Goal: Communication & Community: Answer question/provide support

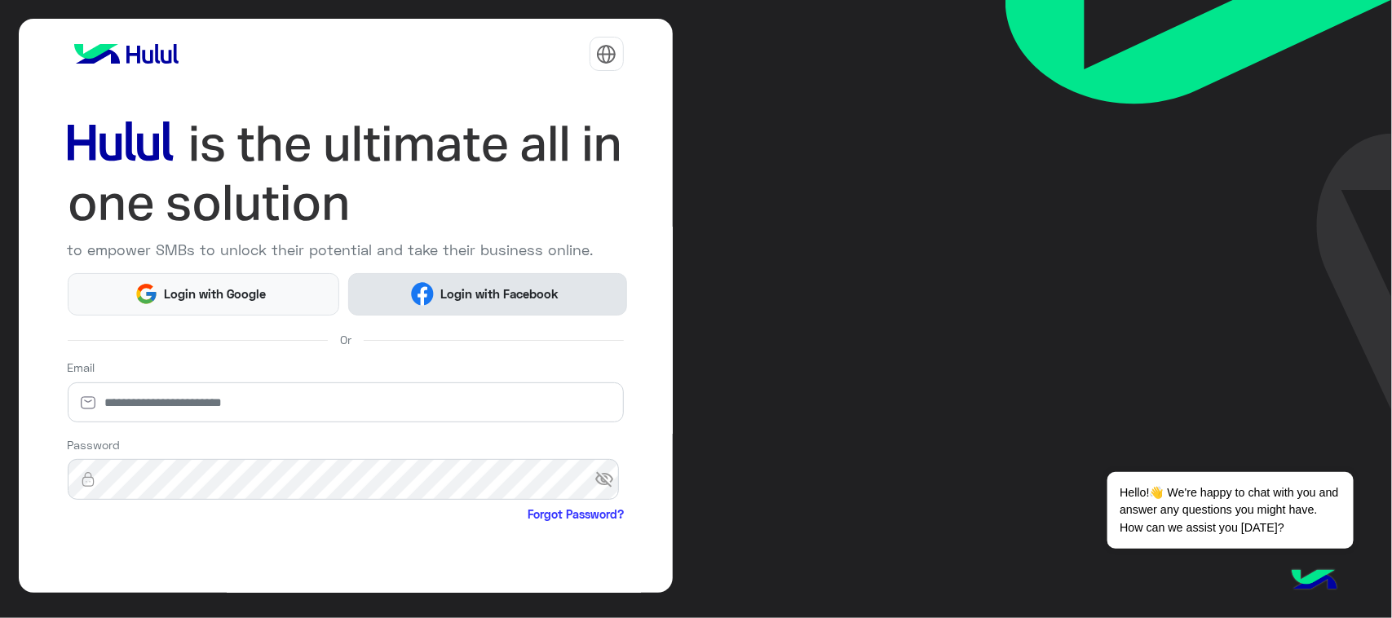
click at [458, 302] on span "Login with Facebook" at bounding box center [499, 294] width 130 height 19
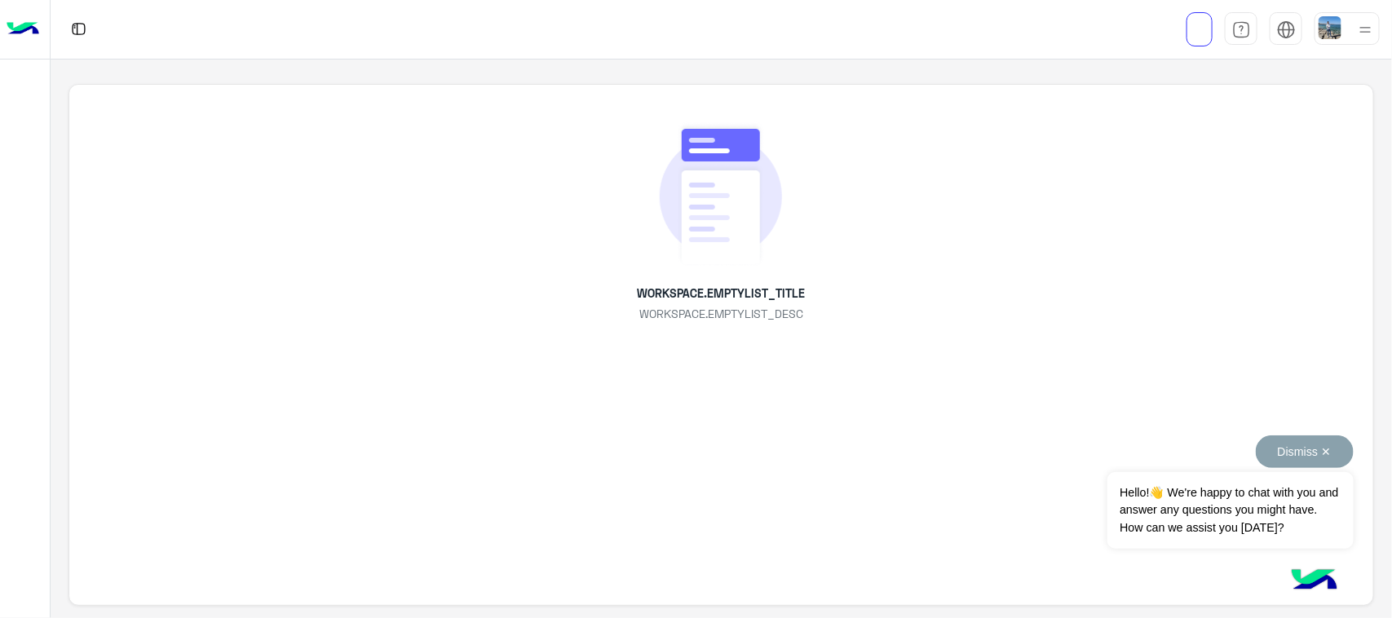
click at [1299, 457] on button "Dismiss ✕" at bounding box center [1305, 452] width 98 height 33
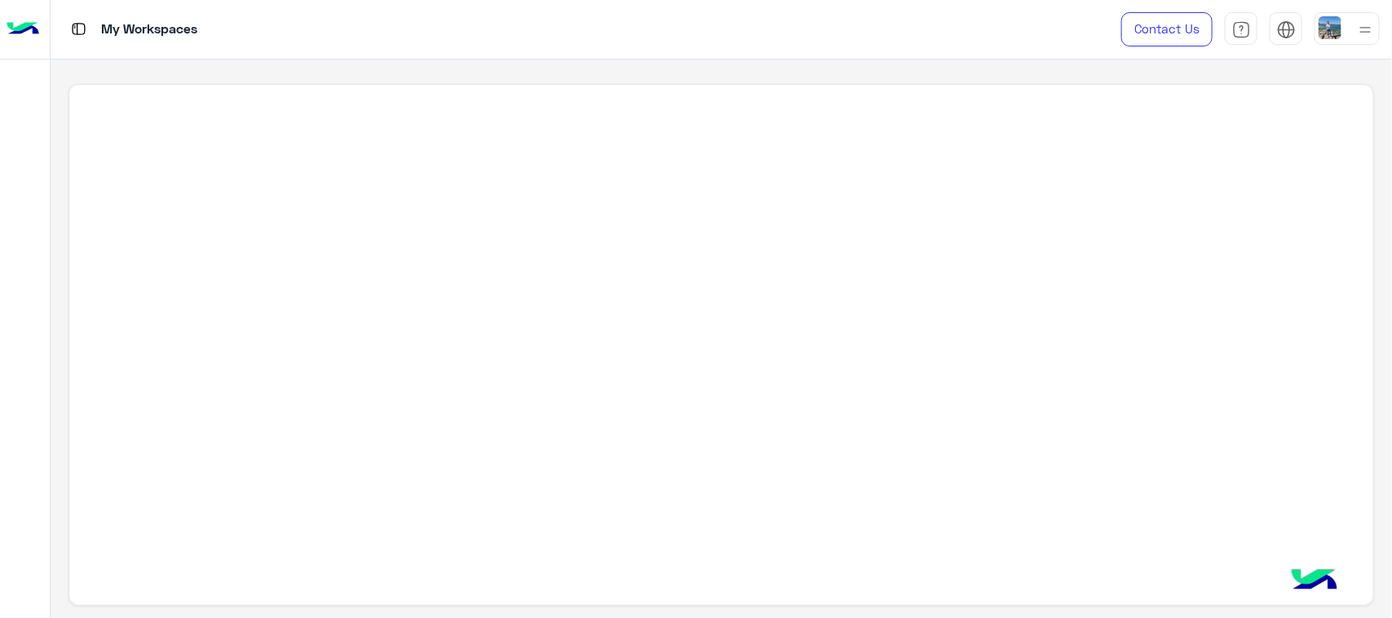
click at [1085, 551] on div at bounding box center [721, 345] width 1305 height 523
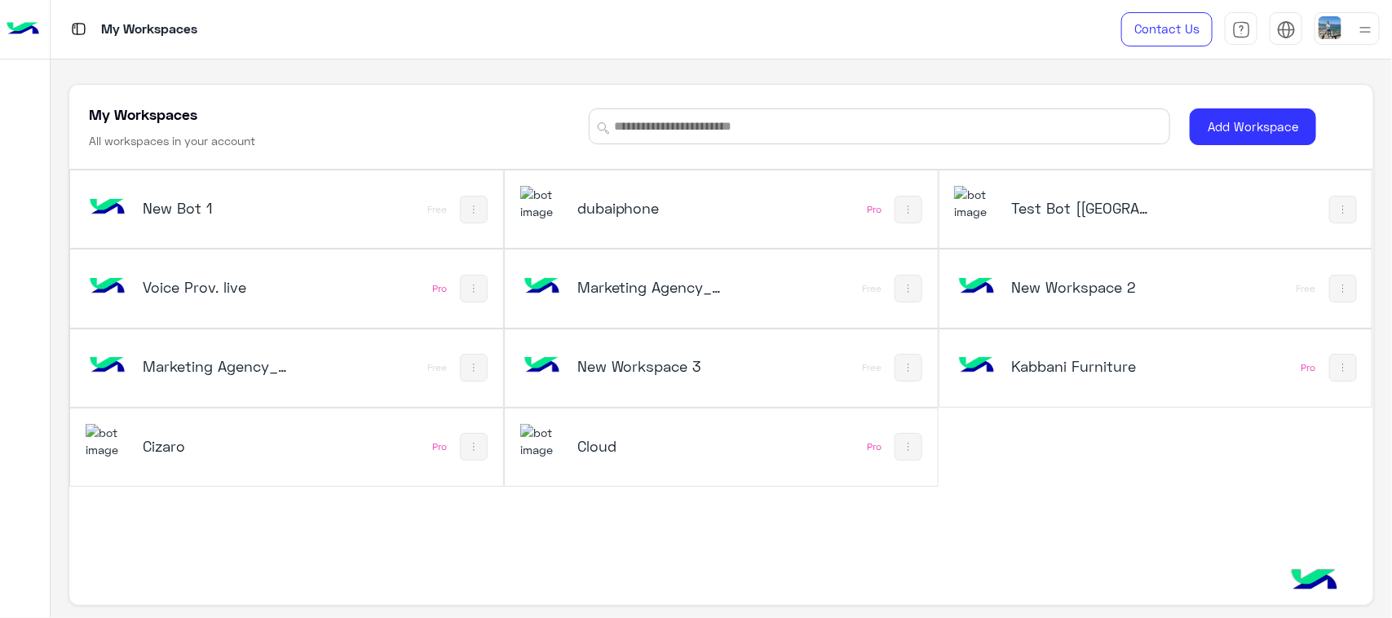
click at [1073, 220] on div "Test Bot [QC]" at bounding box center [1083, 209] width 145 height 23
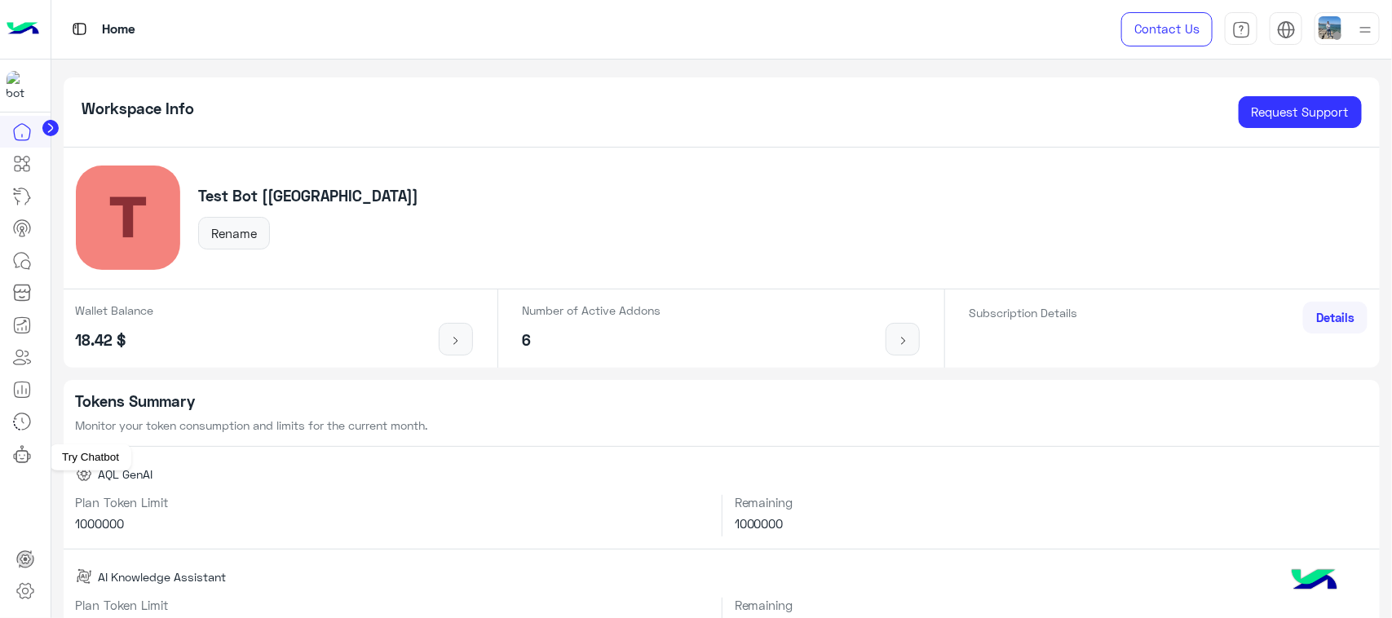
click at [26, 461] on icon at bounding box center [22, 455] width 20 height 20
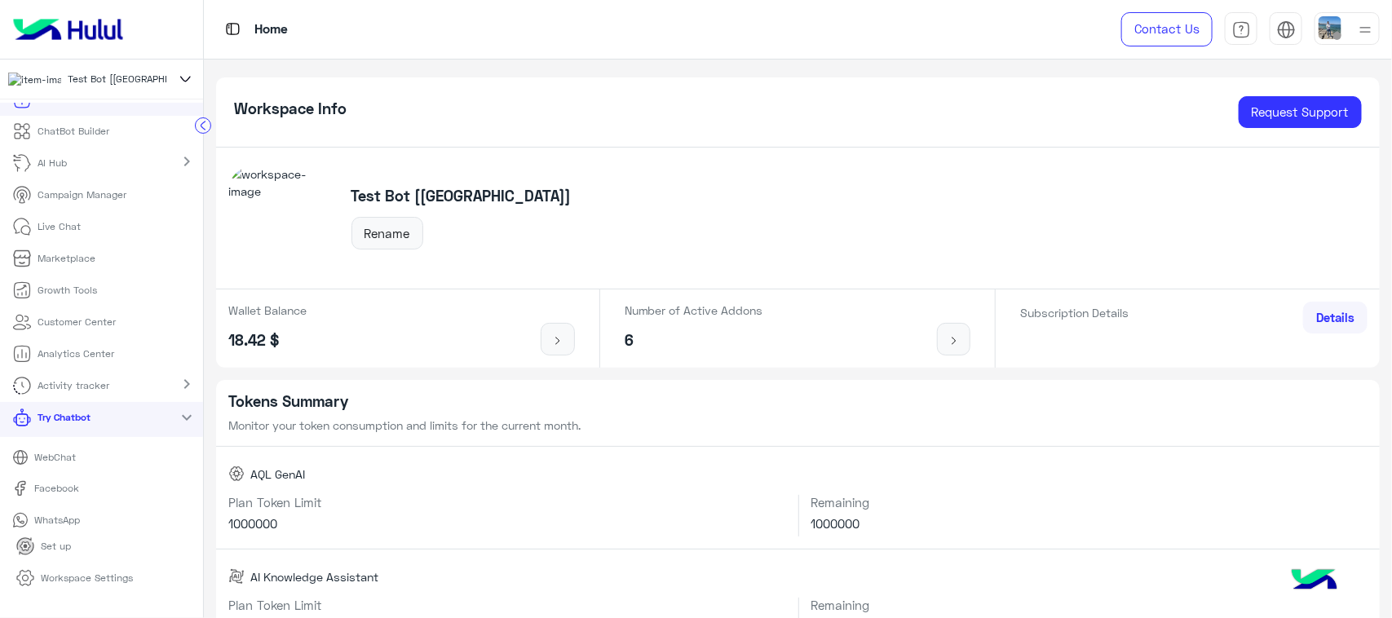
scroll to position [24, 0]
click at [57, 512] on link "WhatsApp" at bounding box center [101, 515] width 203 height 29
click at [47, 228] on p "Live Chat" at bounding box center [59, 221] width 43 height 15
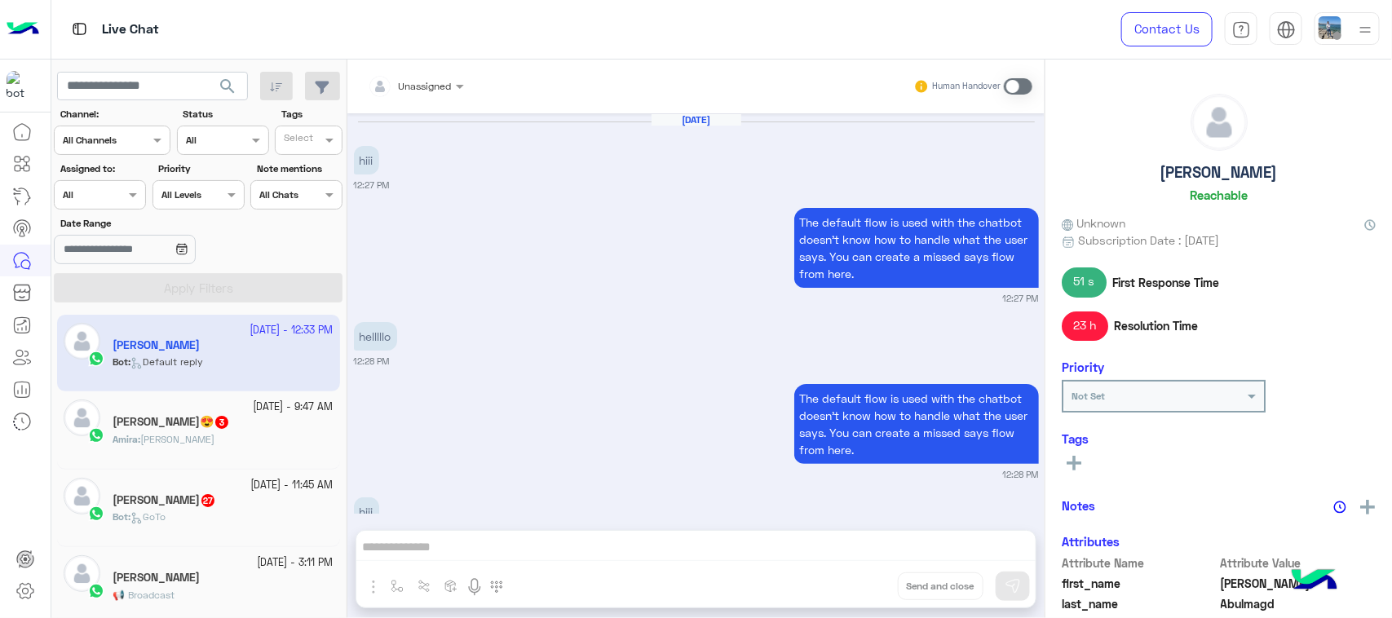
scroll to position [1798, 0]
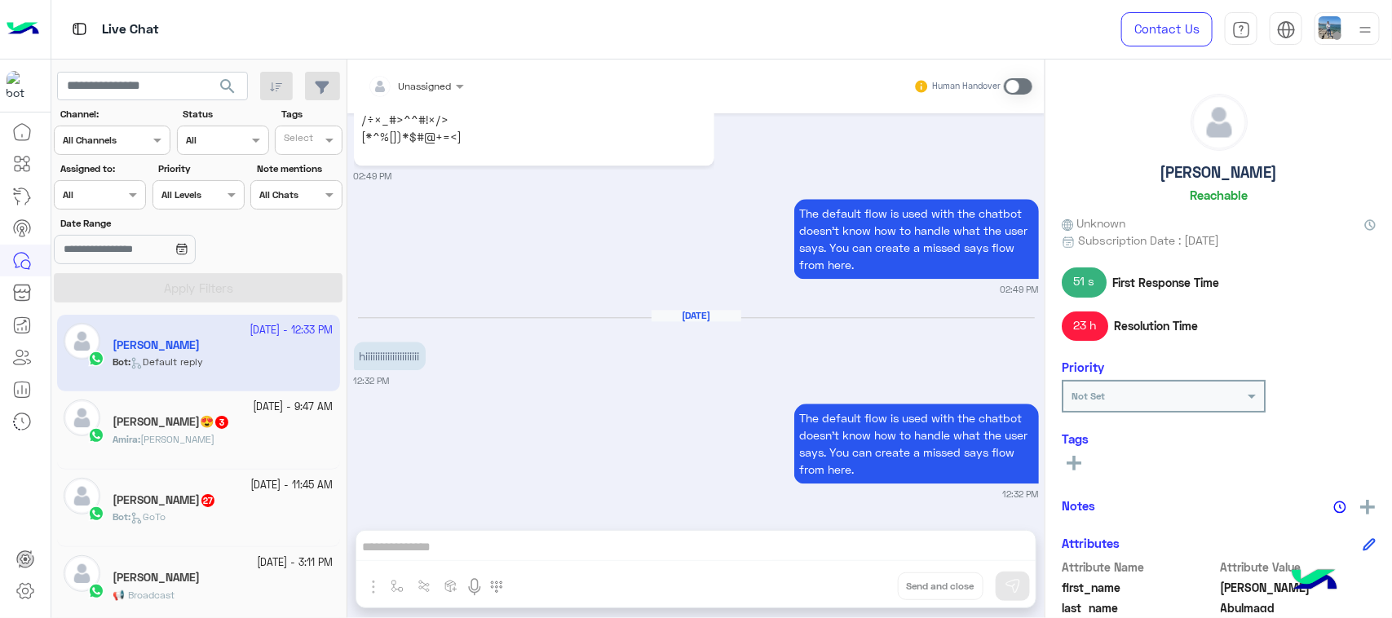
click at [276, 437] on div "Amira : Youssef att" at bounding box center [223, 446] width 221 height 29
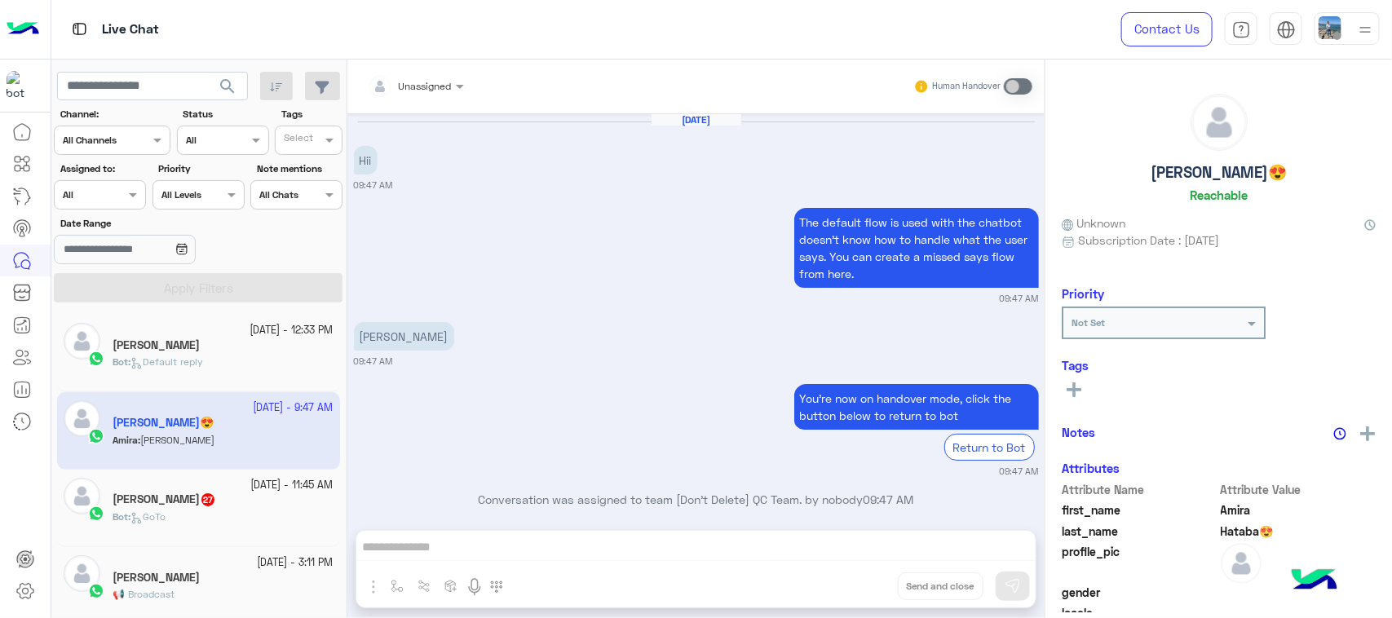
scroll to position [194, 0]
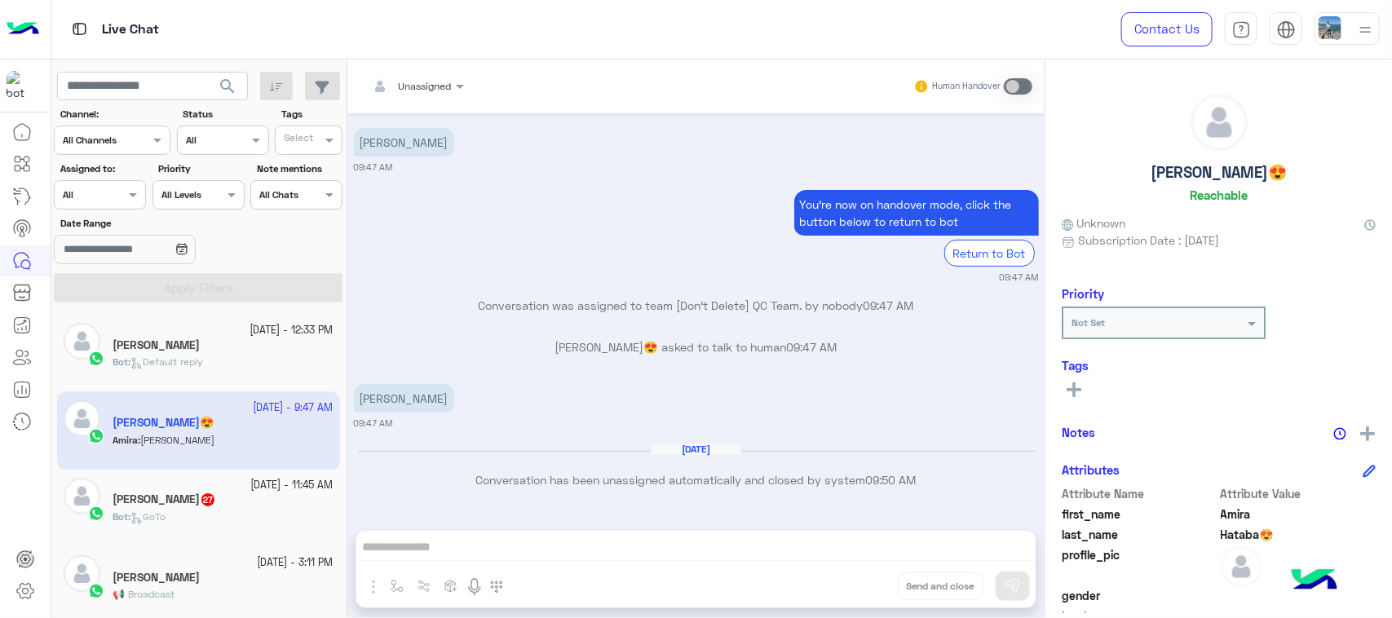
click at [255, 355] on div "Bot : Default reply" at bounding box center [223, 369] width 221 height 29
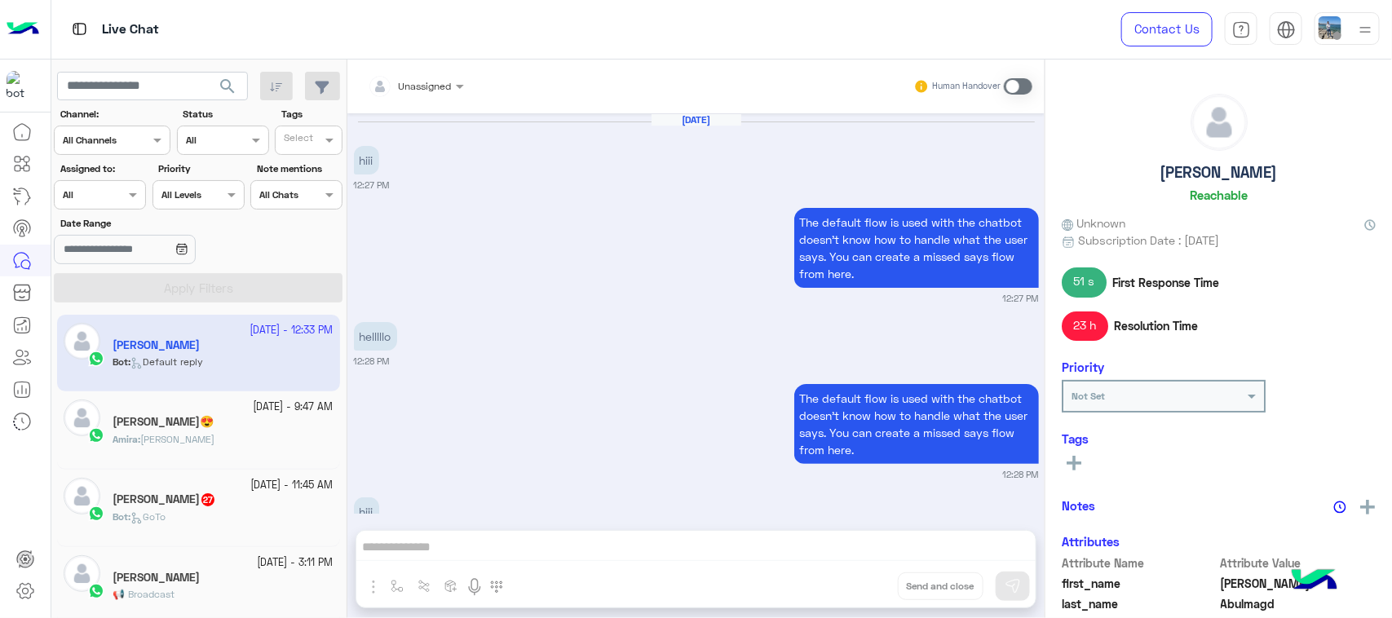
scroll to position [1798, 0]
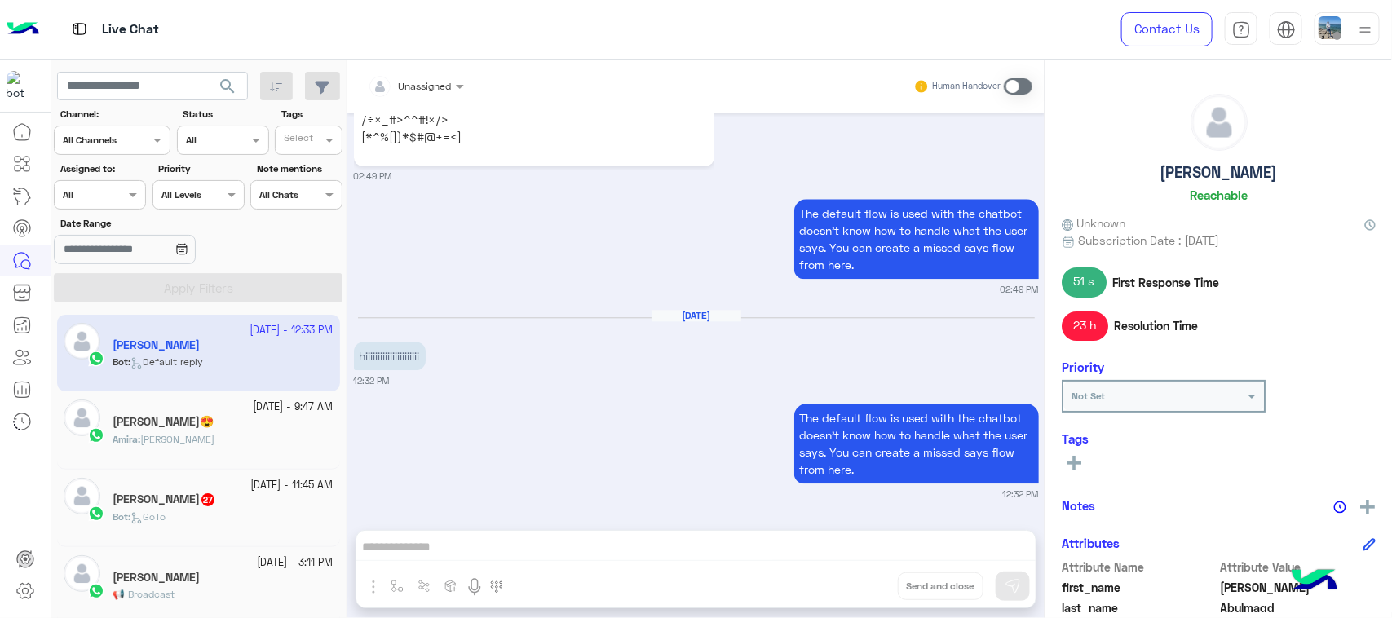
click at [242, 511] on div "Bot : GoTo" at bounding box center [223, 524] width 221 height 29
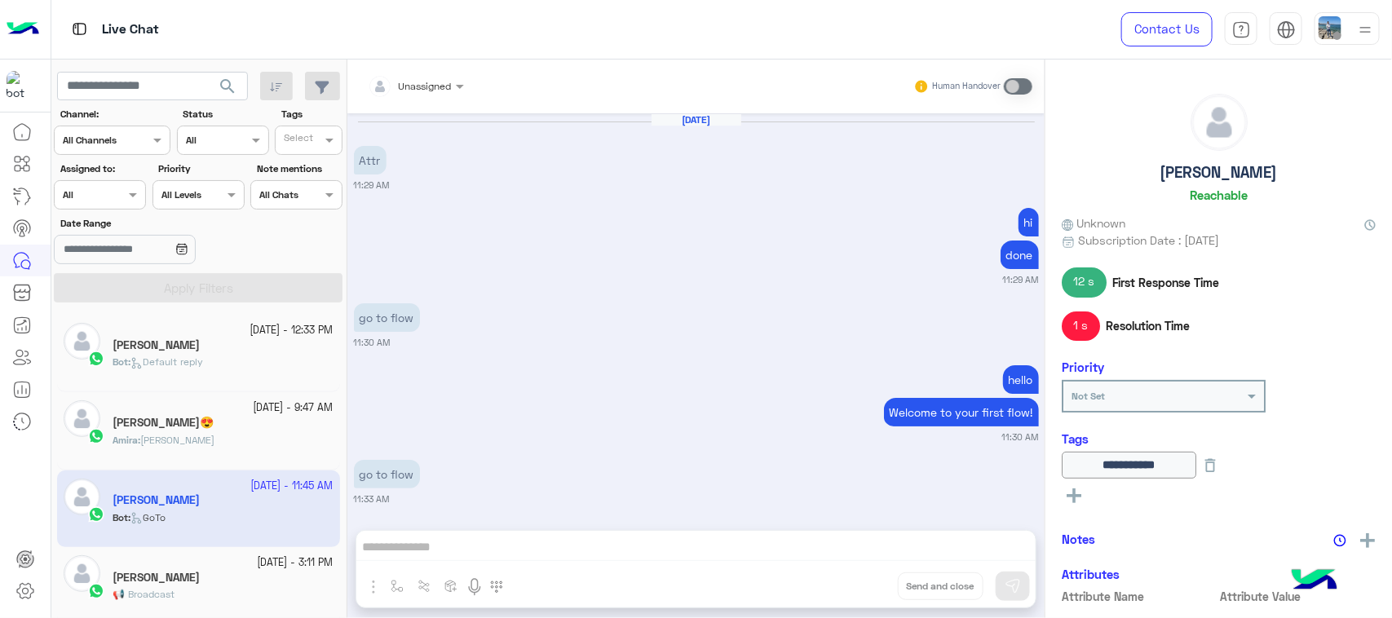
scroll to position [1555, 0]
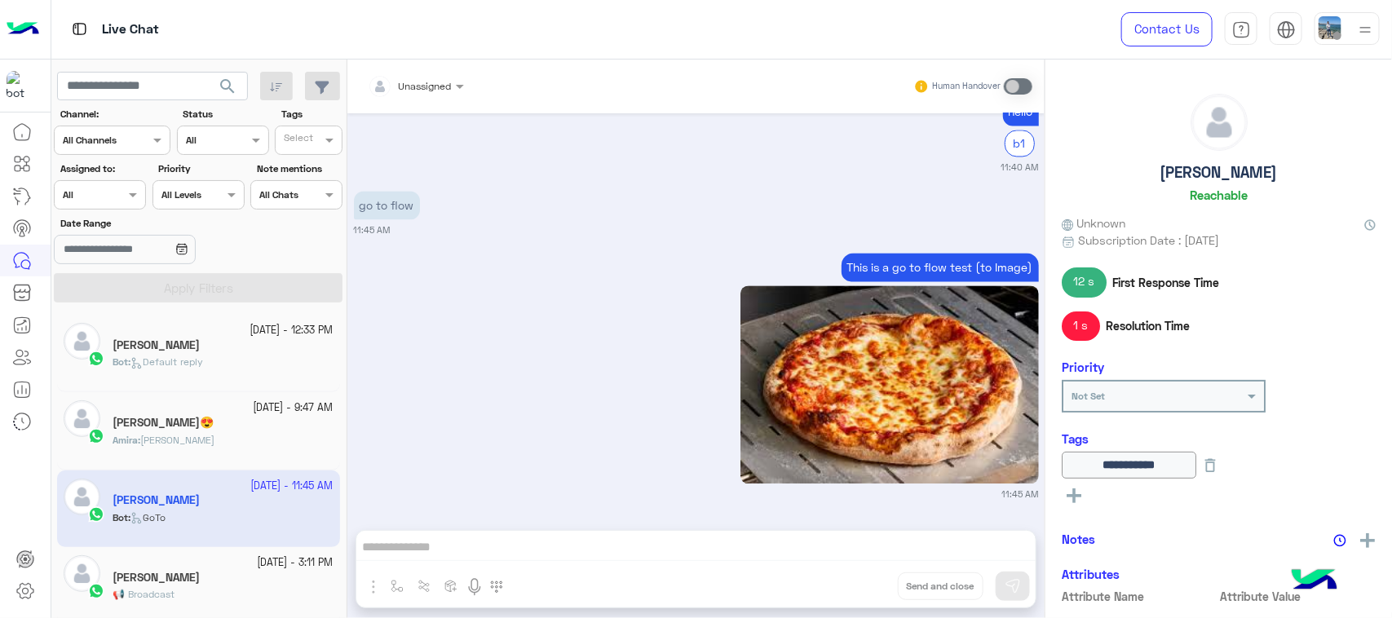
click at [224, 361] on div "Bot : Default reply" at bounding box center [223, 369] width 221 height 29
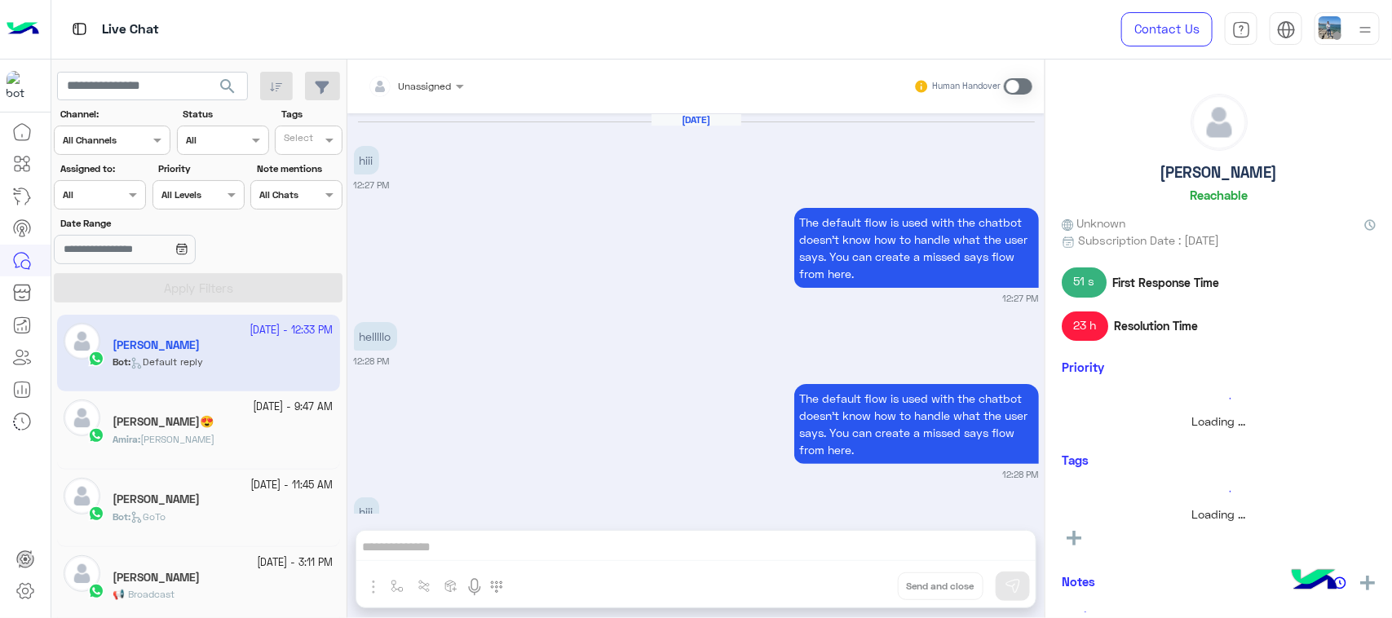
scroll to position [1798, 0]
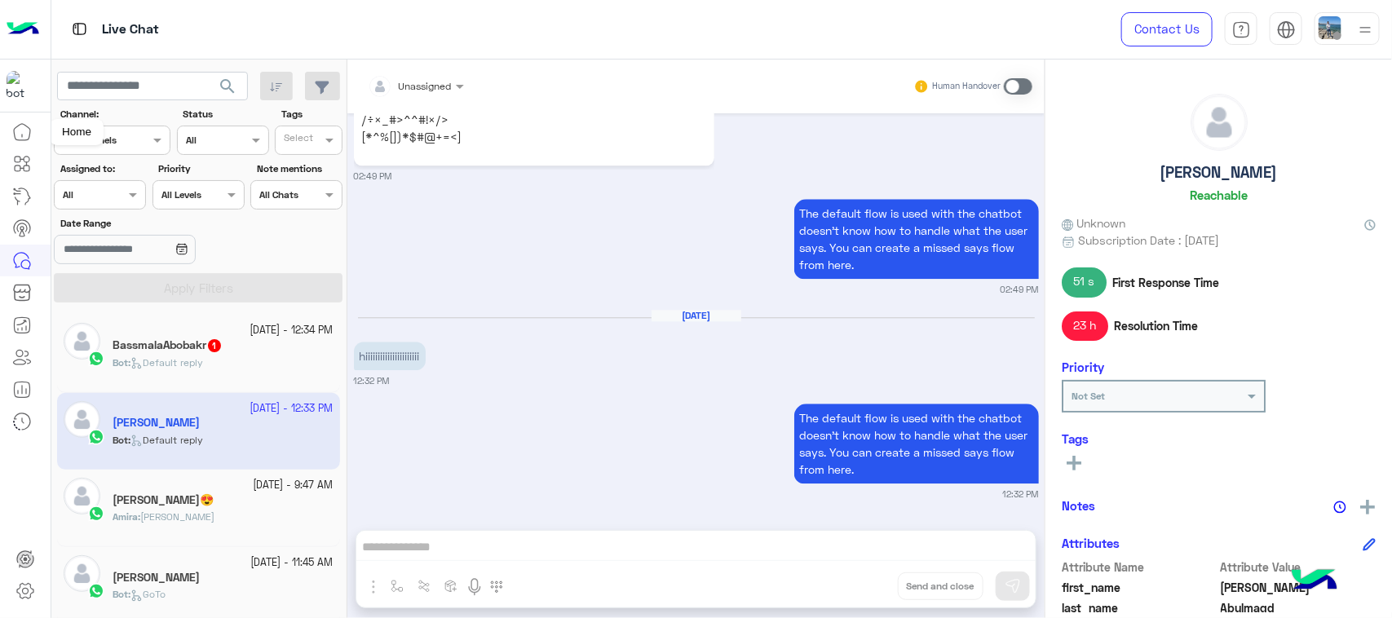
click at [23, 137] on icon at bounding box center [22, 132] width 20 height 20
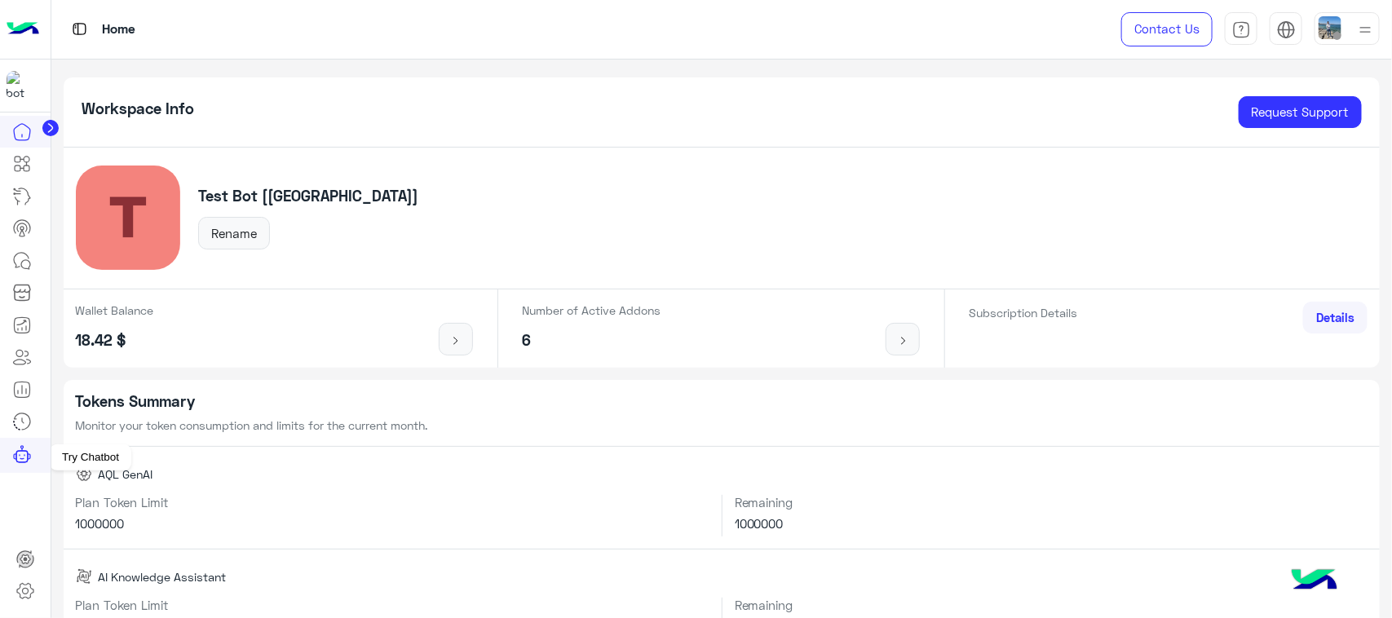
click at [18, 455] on icon at bounding box center [22, 455] width 20 height 20
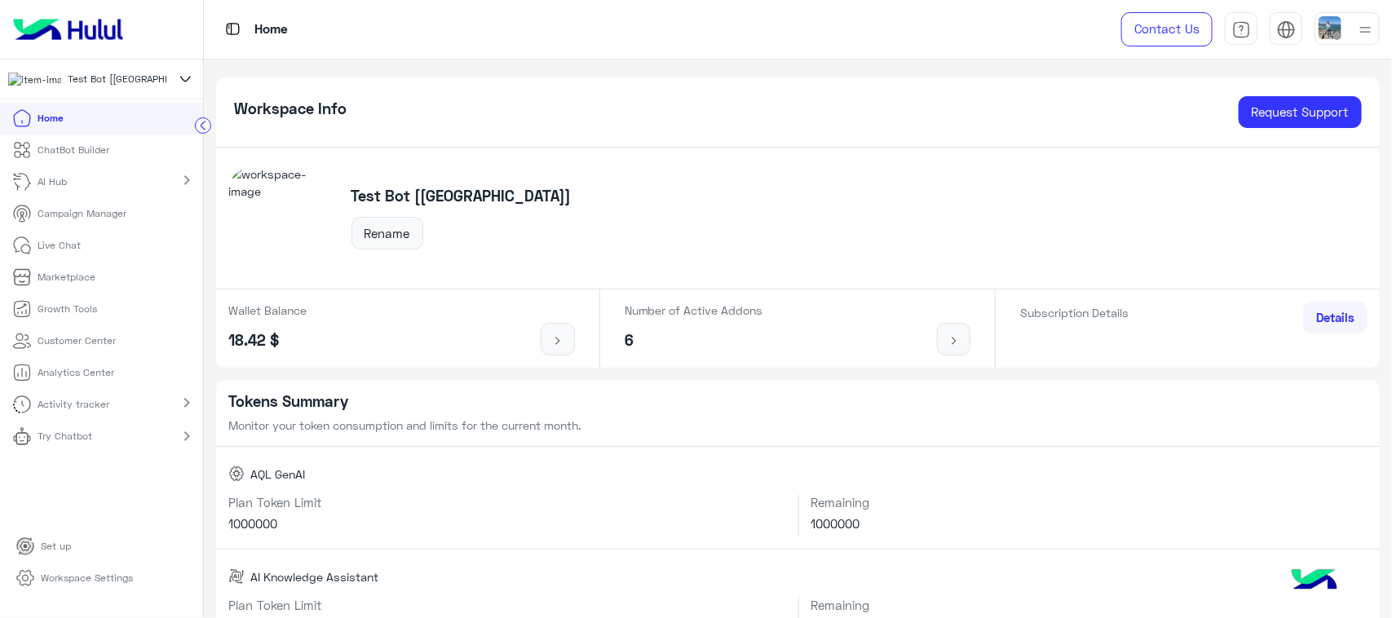
click at [94, 443] on link "Try Chatbot" at bounding box center [55, 437] width 111 height 32
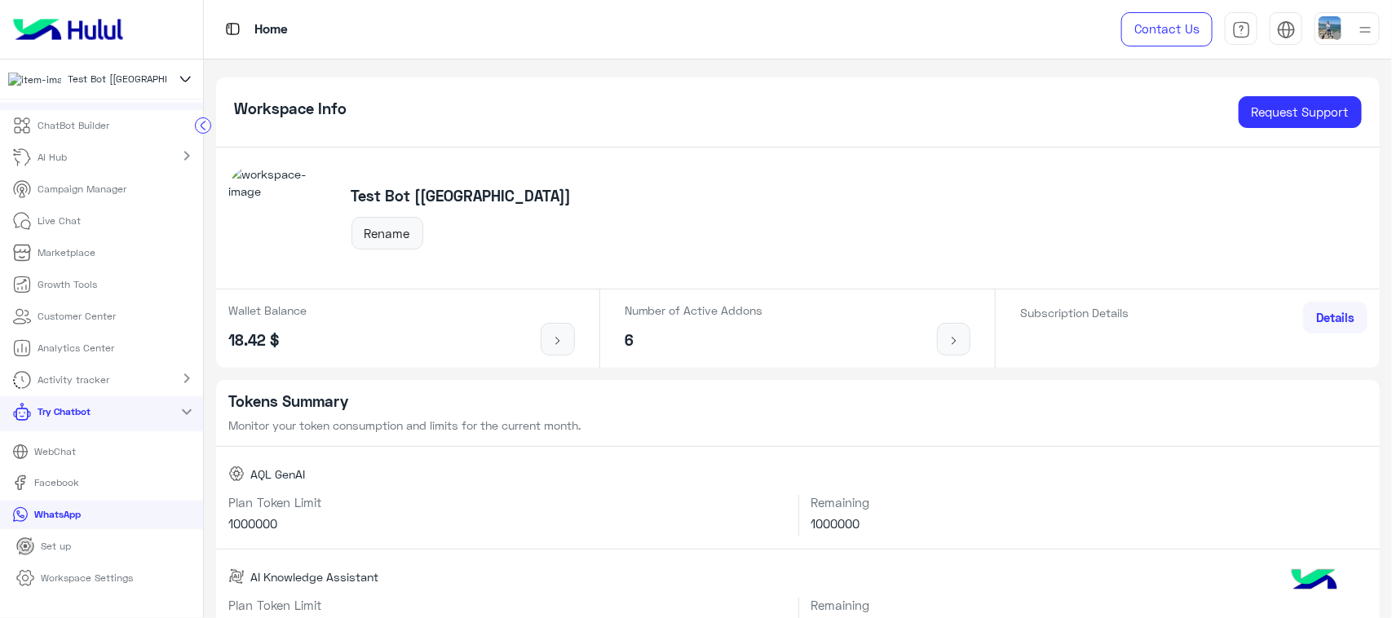
click at [63, 519] on p "WhatsApp" at bounding box center [58, 514] width 59 height 15
click at [178, 418] on mat-icon "expand_more" at bounding box center [188, 412] width 20 height 20
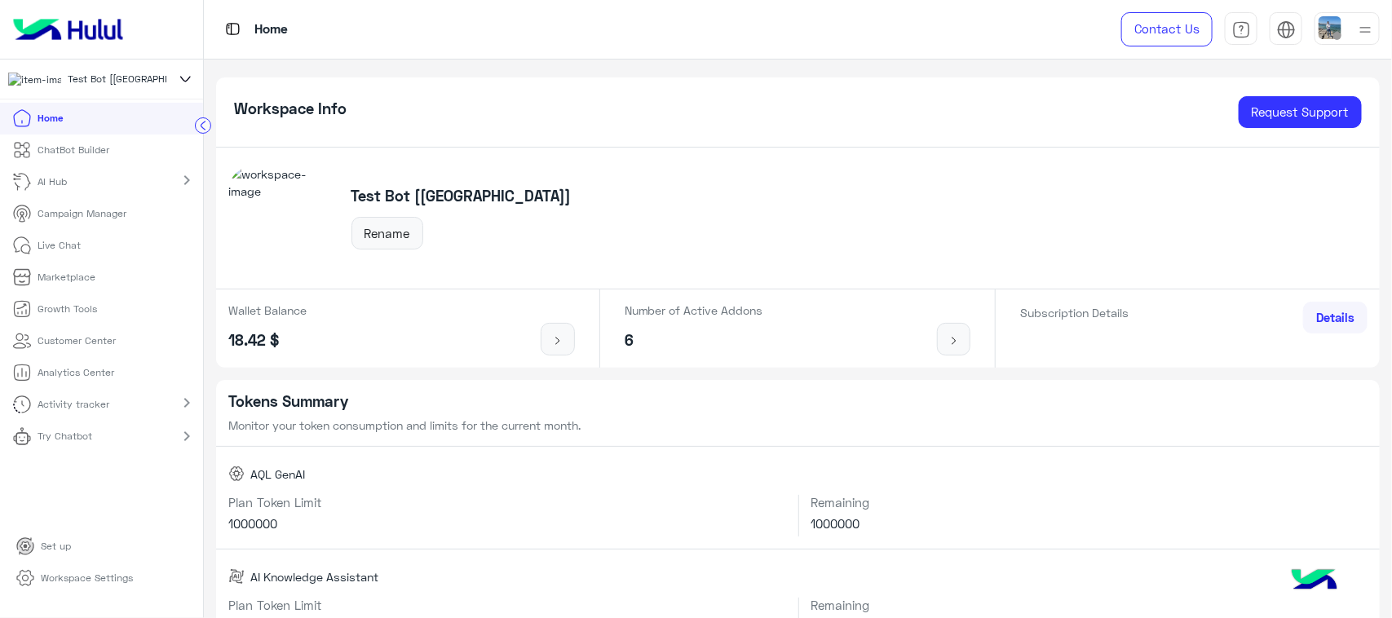
scroll to position [0, 0]
click at [55, 33] on img at bounding box center [68, 29] width 123 height 34
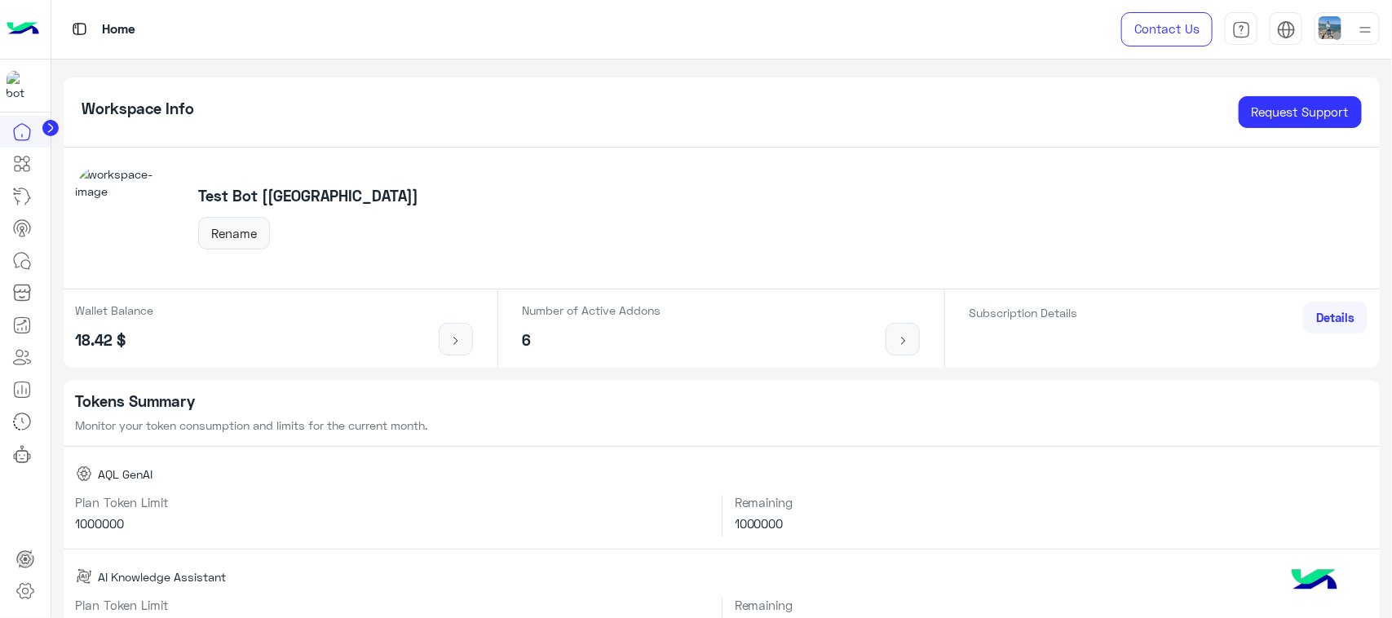
click at [760, 401] on h5 "Tokens Summary" at bounding box center [722, 401] width 1293 height 19
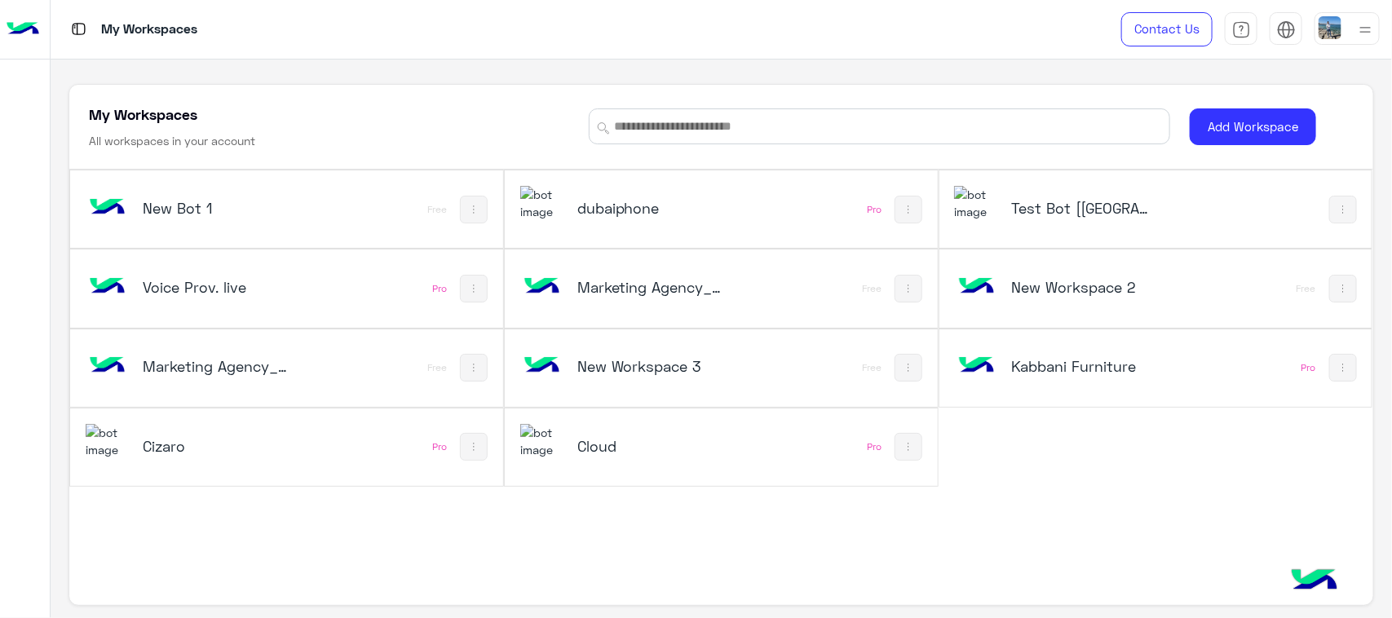
click at [557, 103] on div "My Workspaces All workspaces in your account Add Workspace" at bounding box center [720, 128] width 1303 height 86
click at [1048, 197] on div "Test Bot [QC]" at bounding box center [1074, 209] width 241 height 47
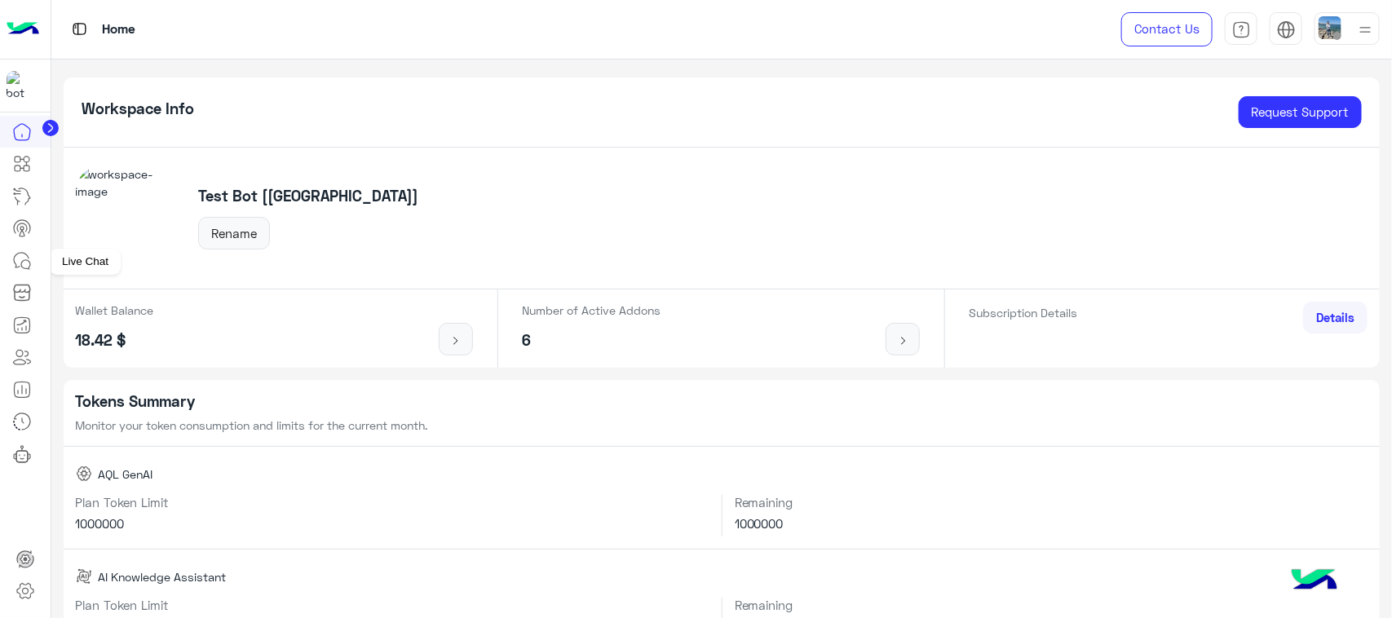
click at [20, 263] on icon at bounding box center [22, 261] width 20 height 20
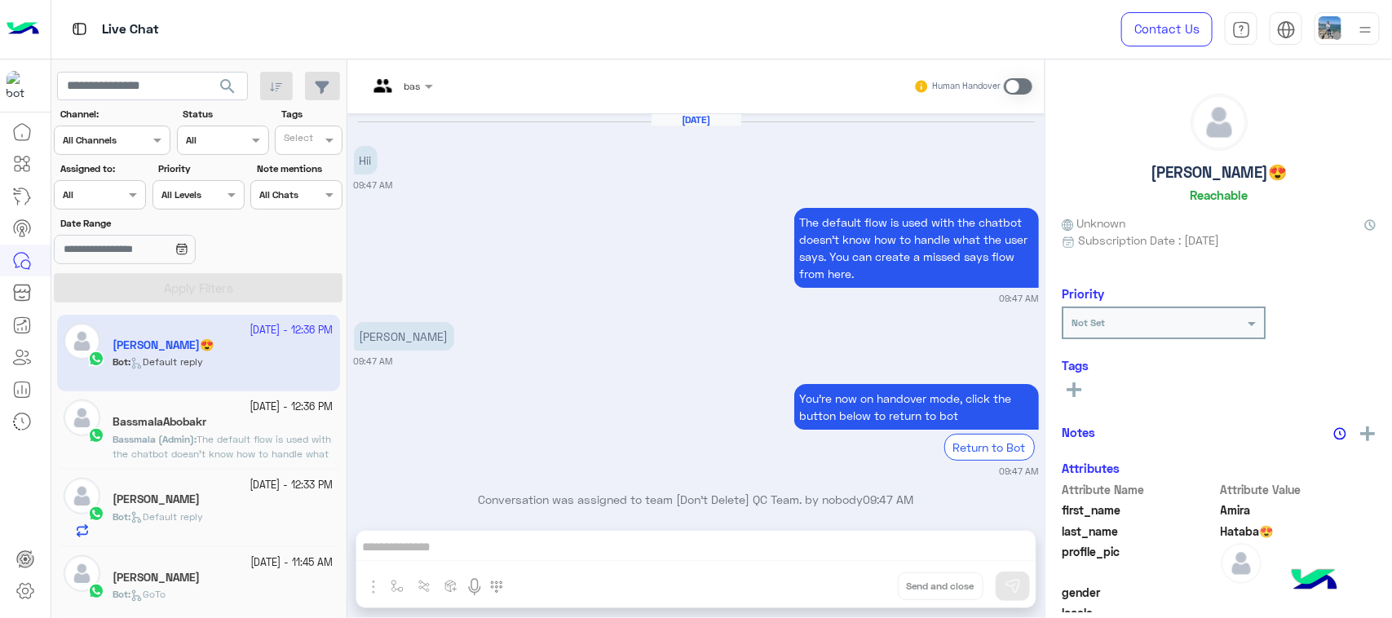
scroll to position [441, 0]
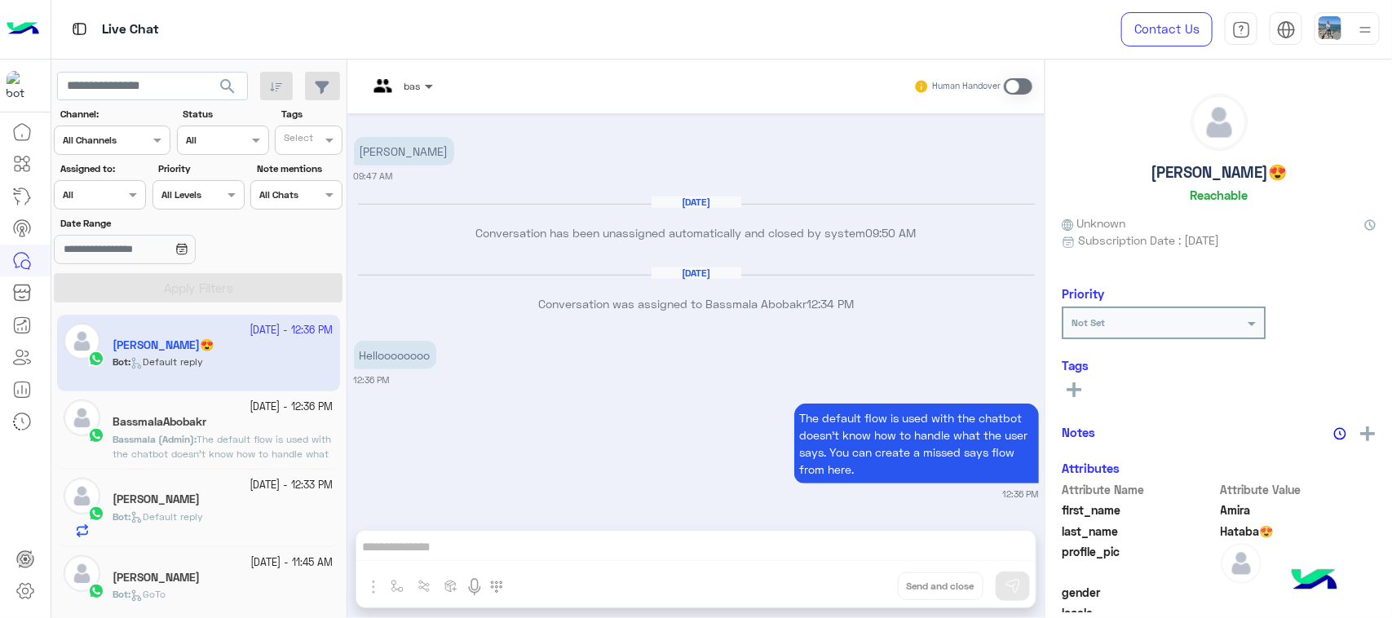
click at [427, 88] on span at bounding box center [431, 85] width 20 height 17
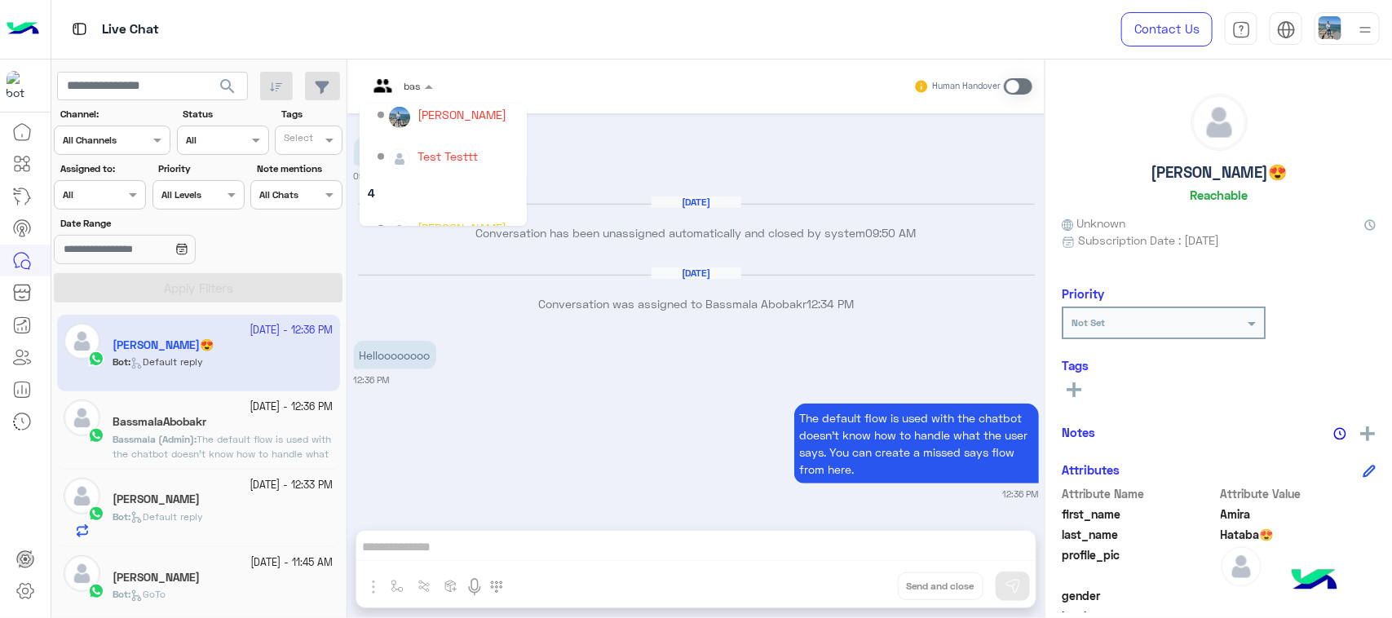
scroll to position [408, 0]
click at [1339, 29] on img at bounding box center [1330, 27] width 23 height 23
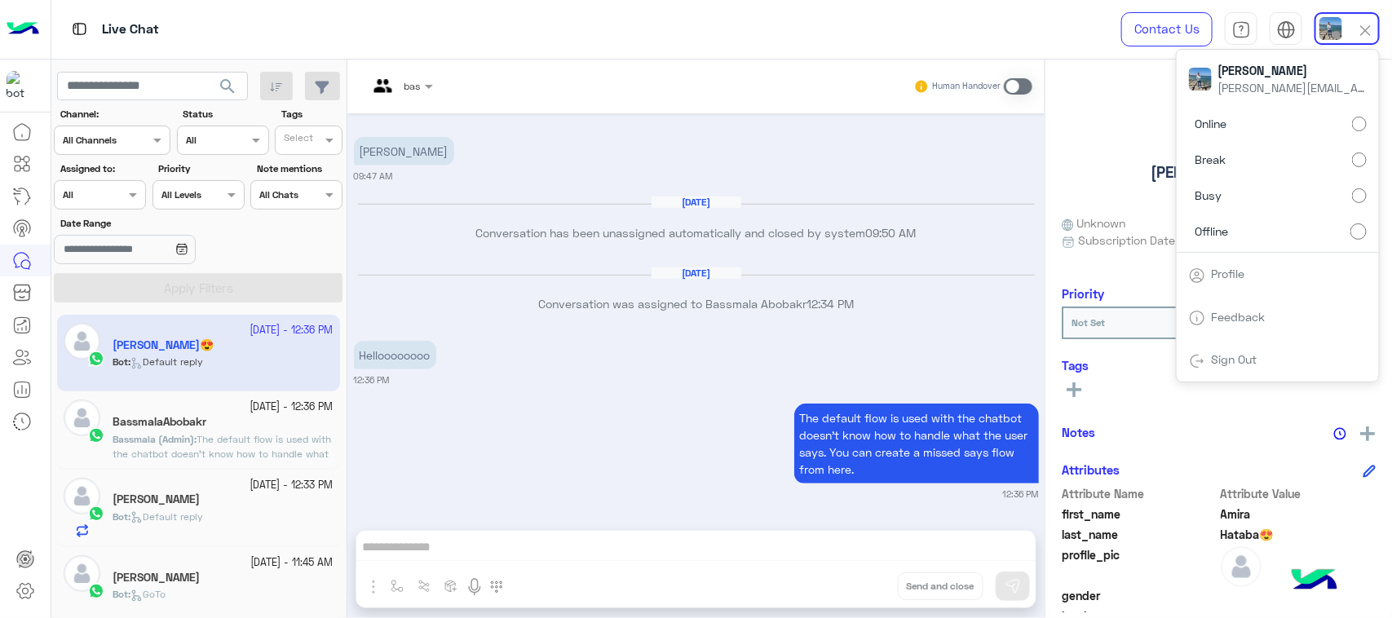
click at [1347, 121] on label "Online" at bounding box center [1278, 123] width 178 height 29
click at [731, 31] on div "Live Chat" at bounding box center [498, 29] width 894 height 59
click at [424, 86] on span at bounding box center [431, 85] width 20 height 17
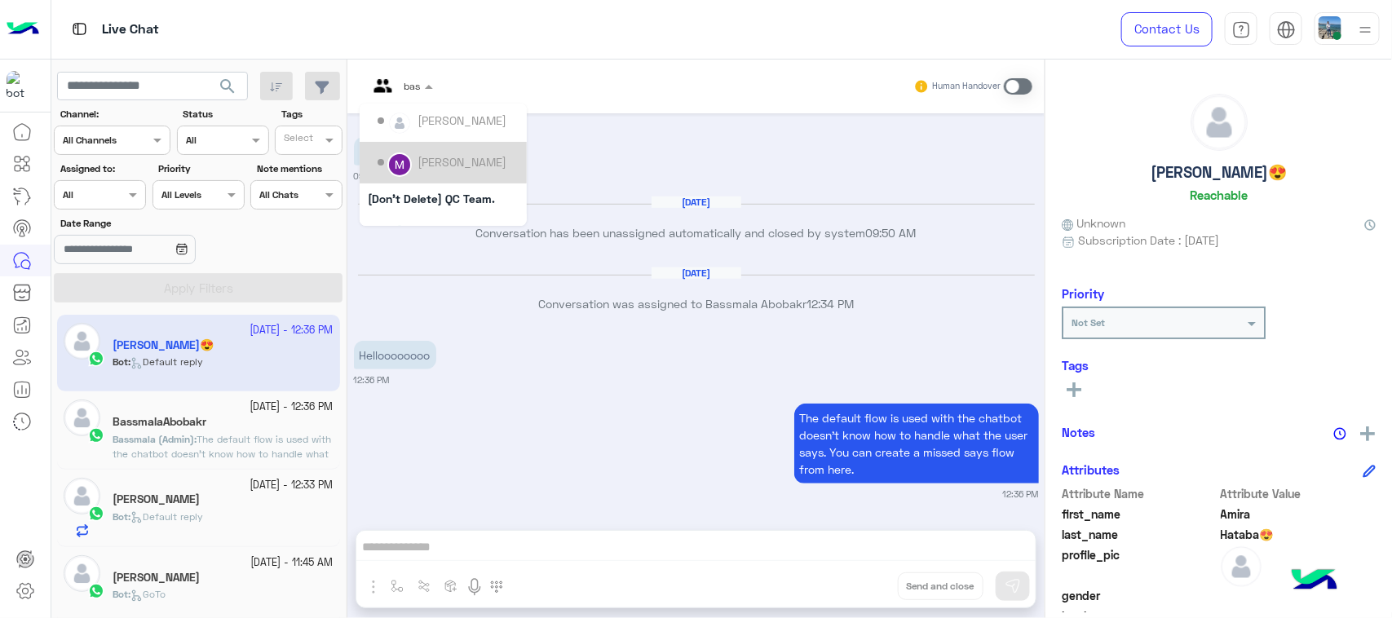
scroll to position [339, 0]
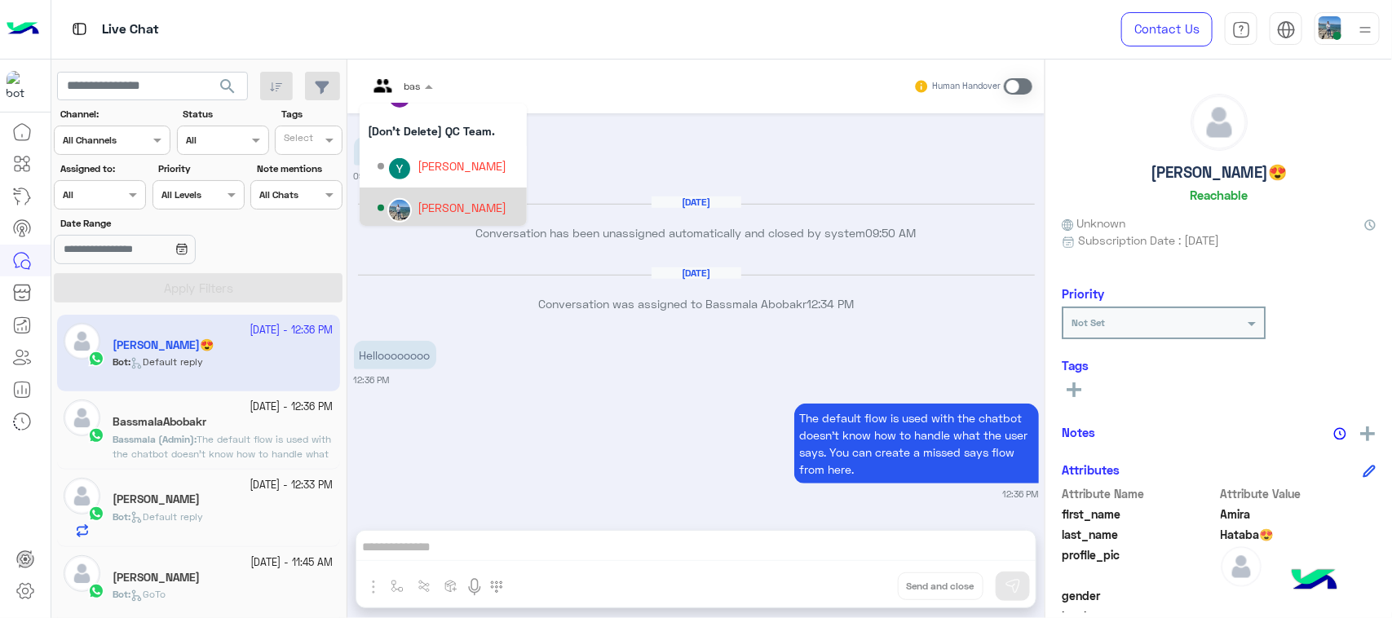
click at [455, 210] on div "Youssef Abulmagd" at bounding box center [462, 207] width 89 height 17
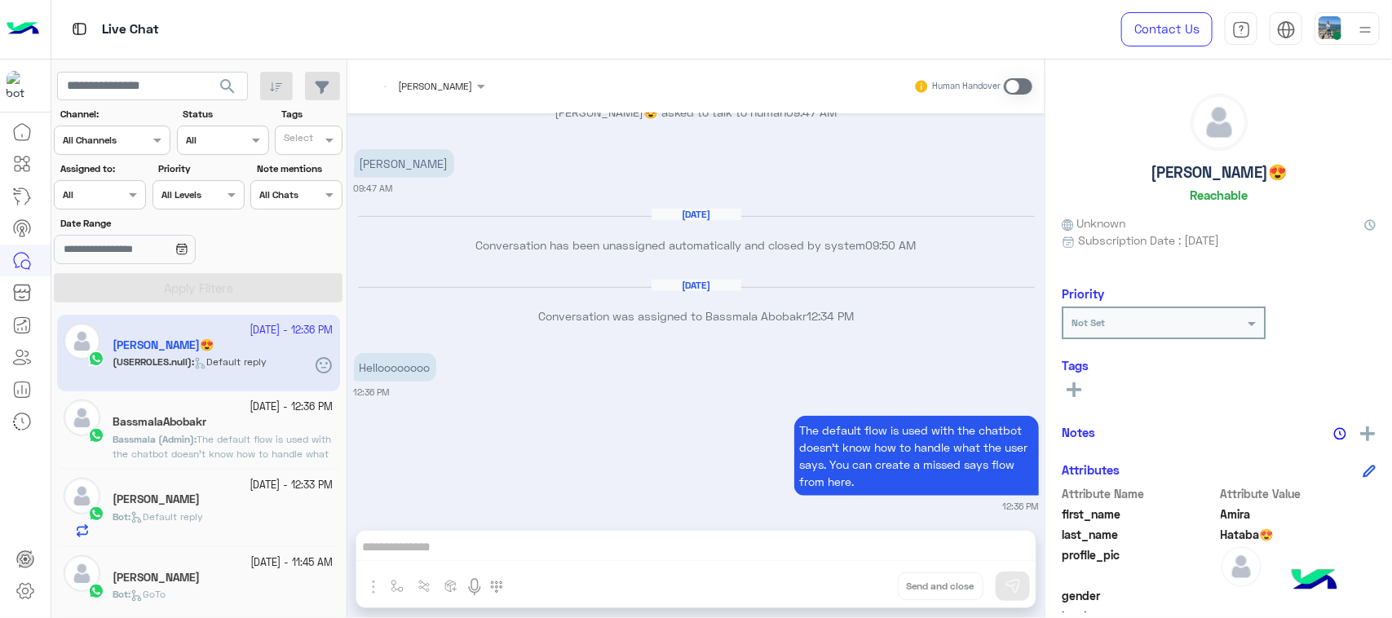
scroll to position [495, 0]
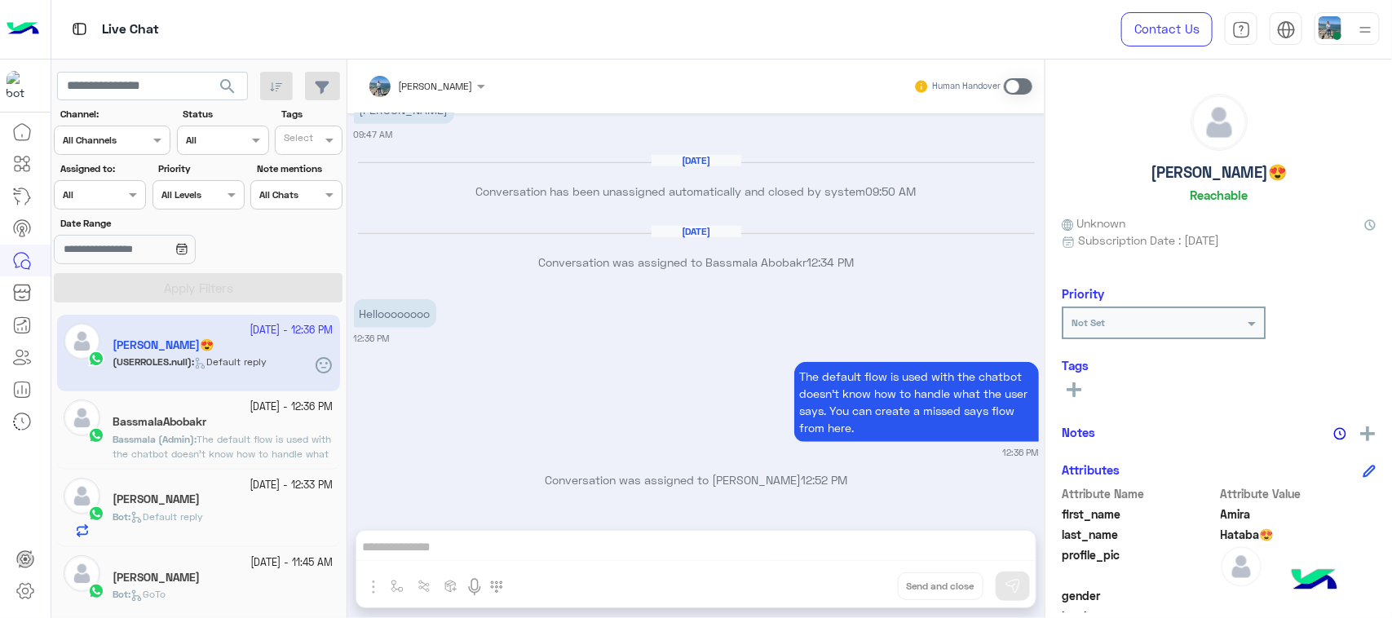
click at [1016, 87] on span at bounding box center [1018, 86] width 29 height 16
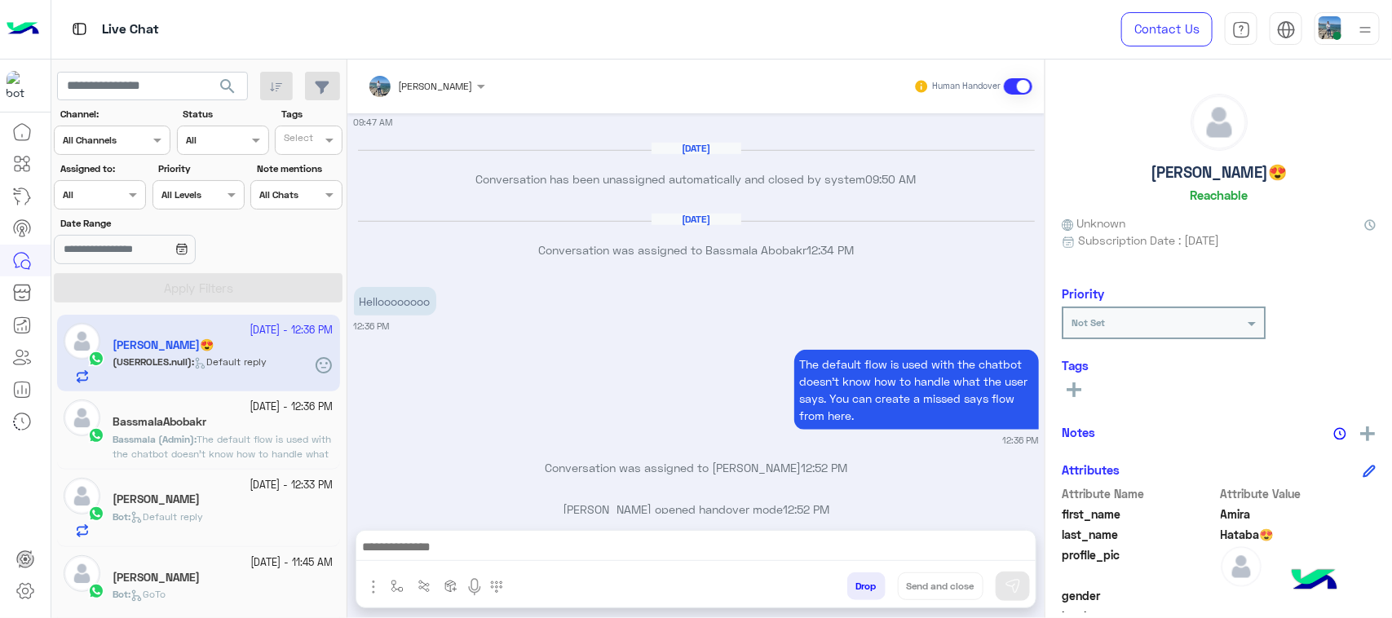
scroll to position [537, 0]
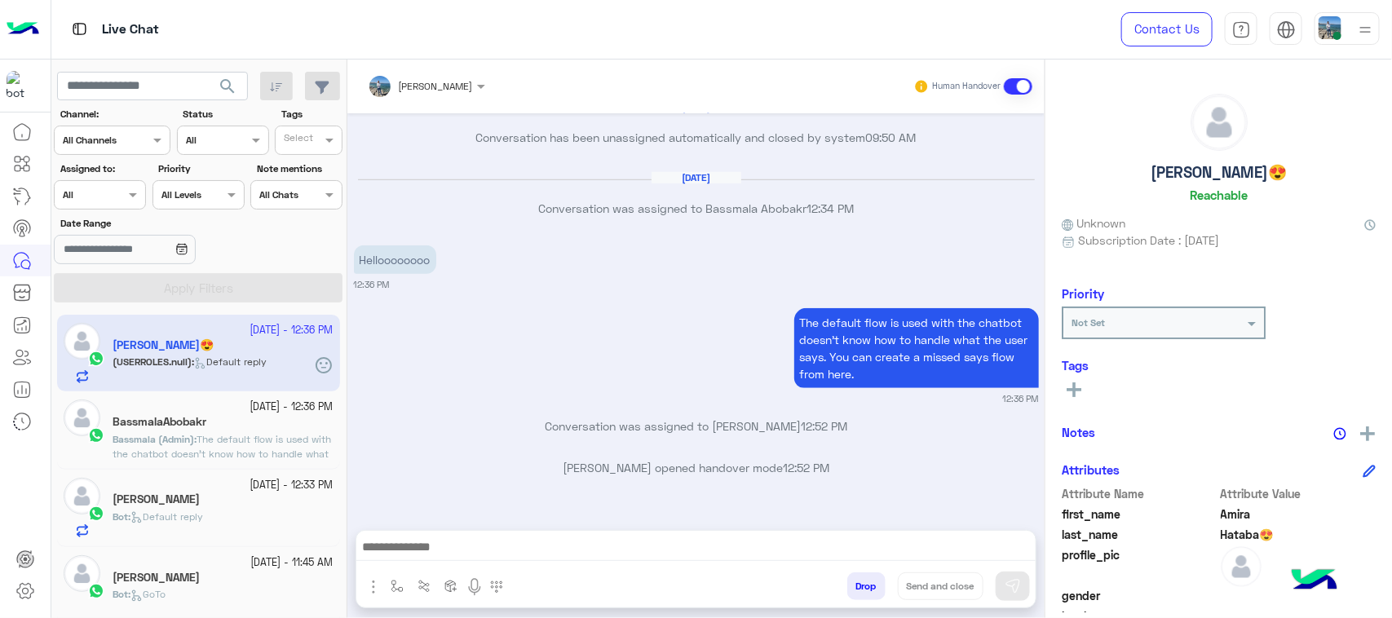
click at [217, 435] on span "The default flow is used with the chatbot doesn’t know how to handle what the u…" at bounding box center [222, 505] width 219 height 144
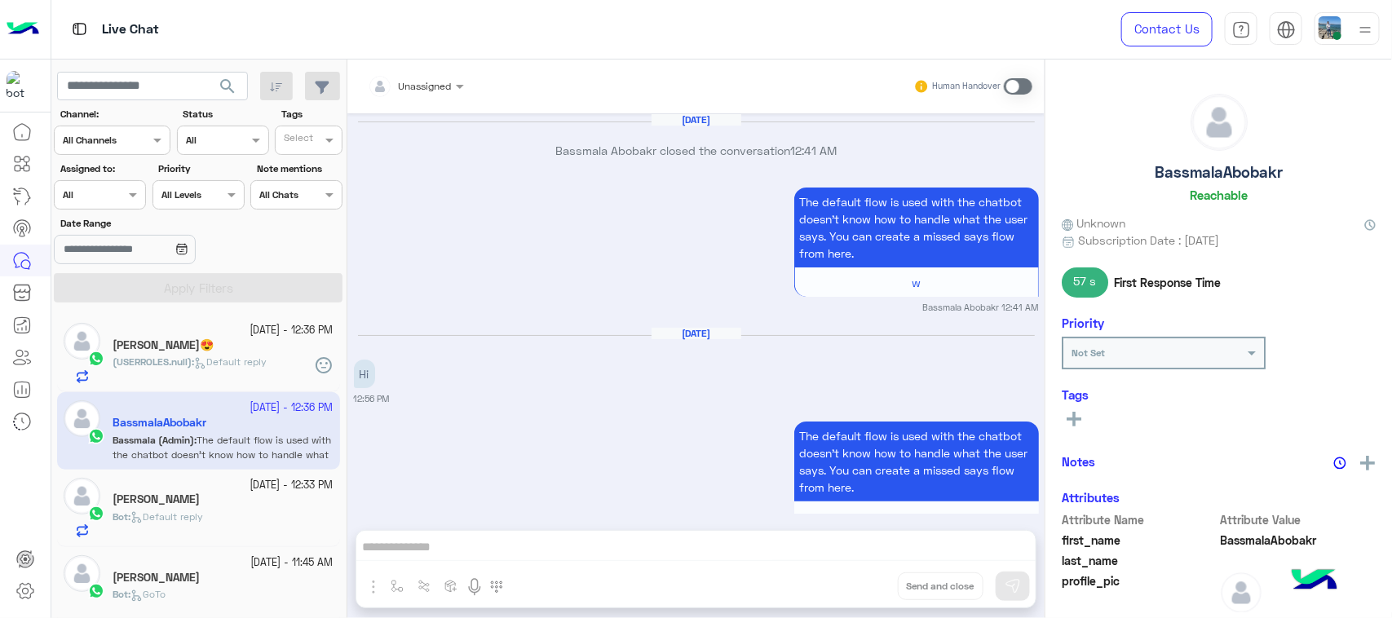
click at [417, 91] on span "Unassigned" at bounding box center [425, 86] width 53 height 12
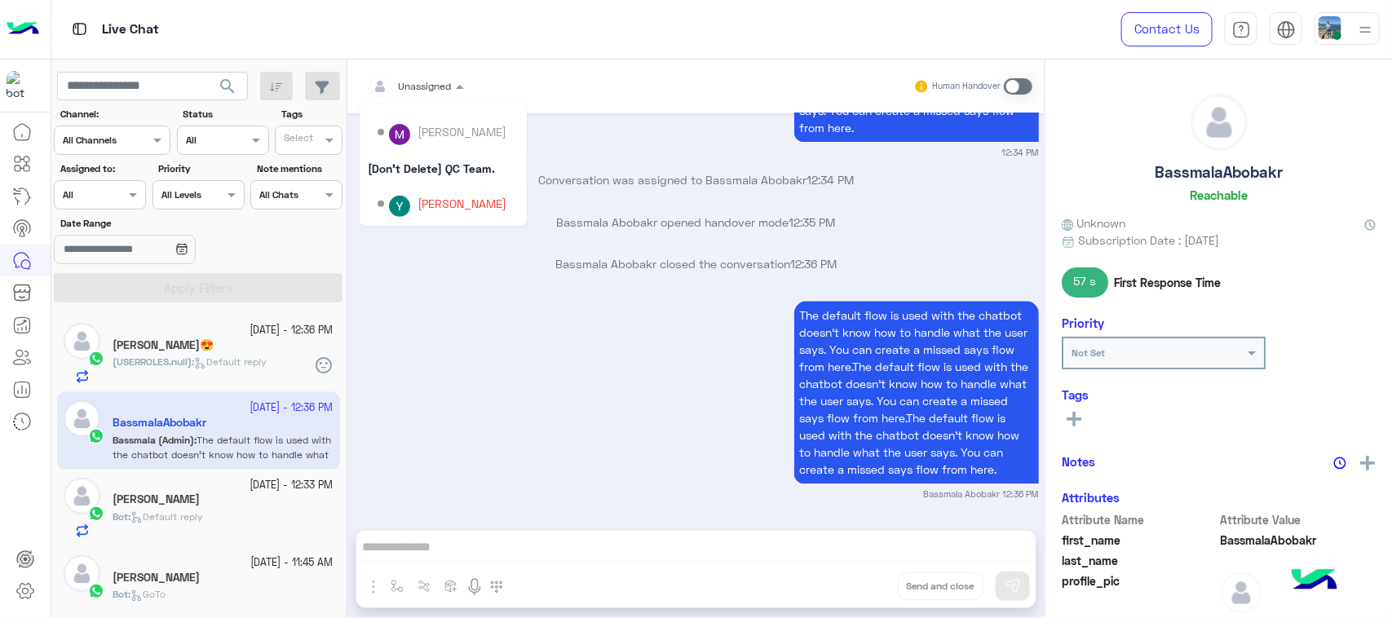
scroll to position [339, 0]
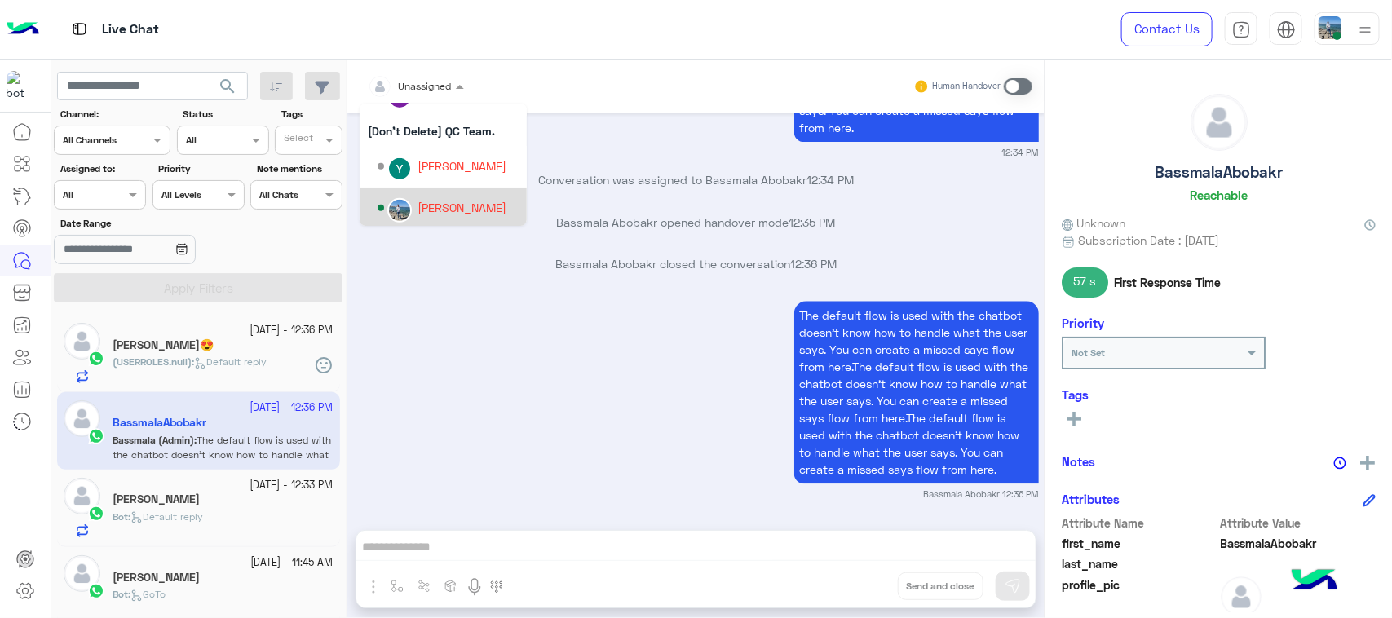
click at [440, 201] on div "Youssef Abulmagd" at bounding box center [462, 207] width 89 height 17
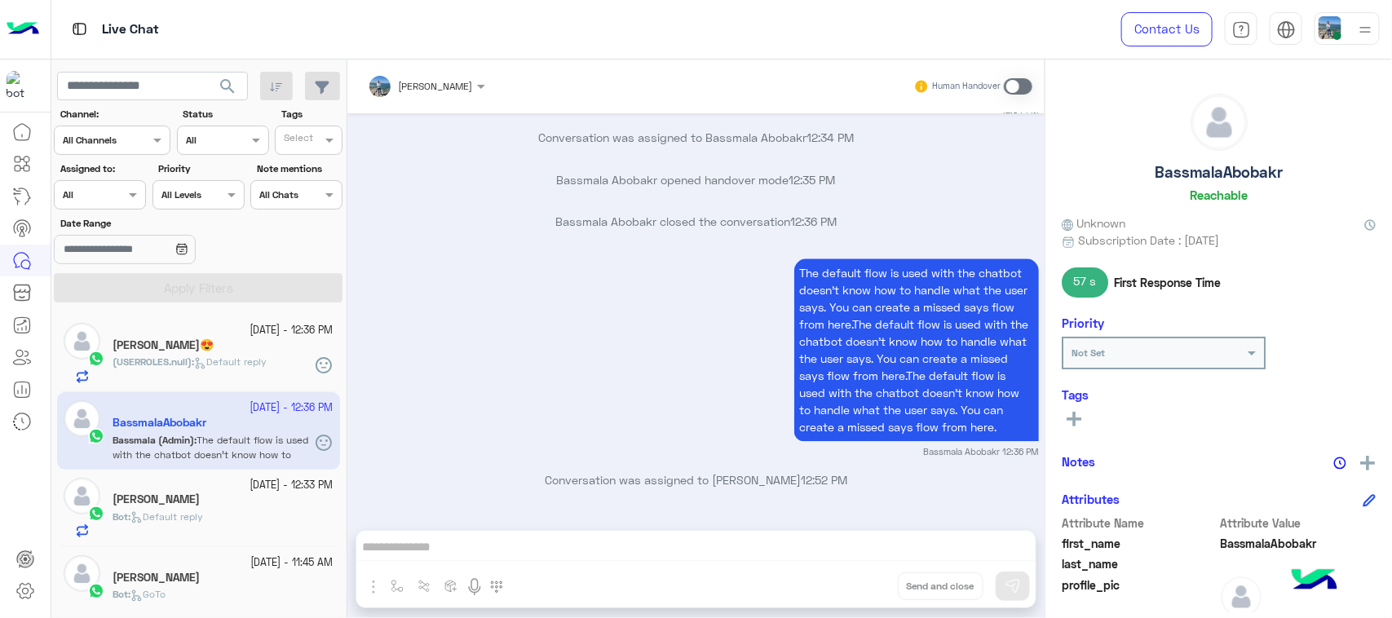
click at [1020, 79] on span at bounding box center [1018, 86] width 29 height 16
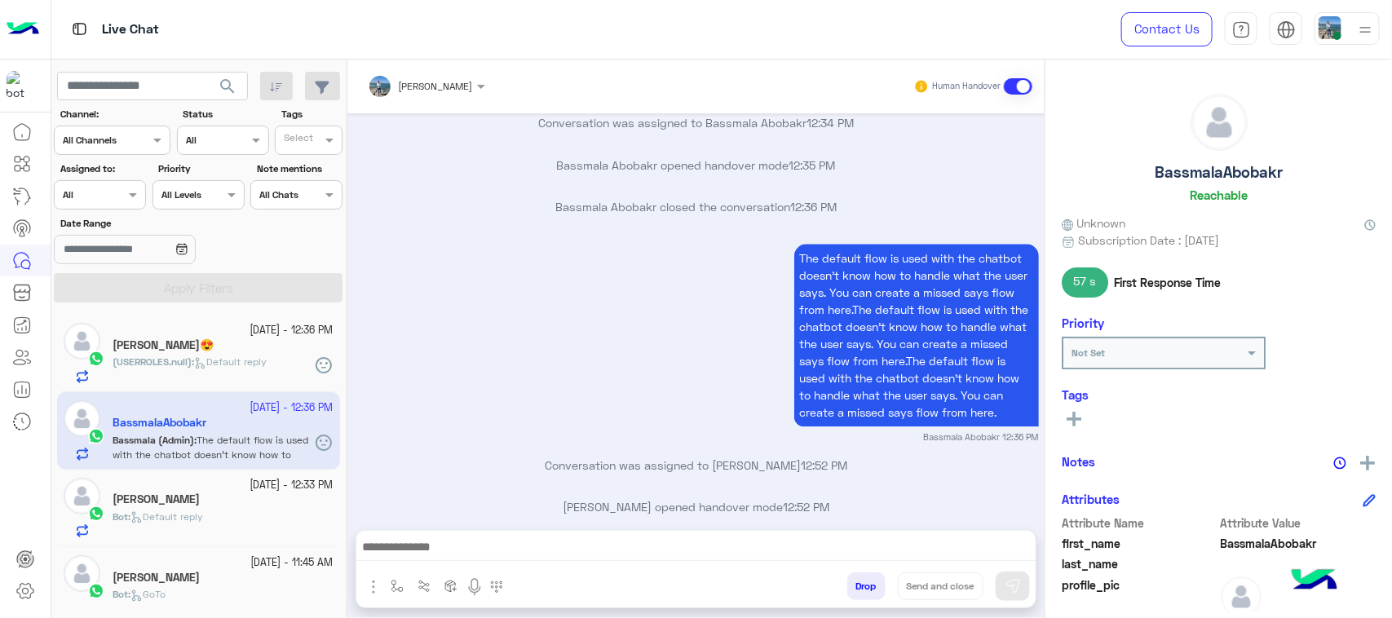
scroll to position [1795, 0]
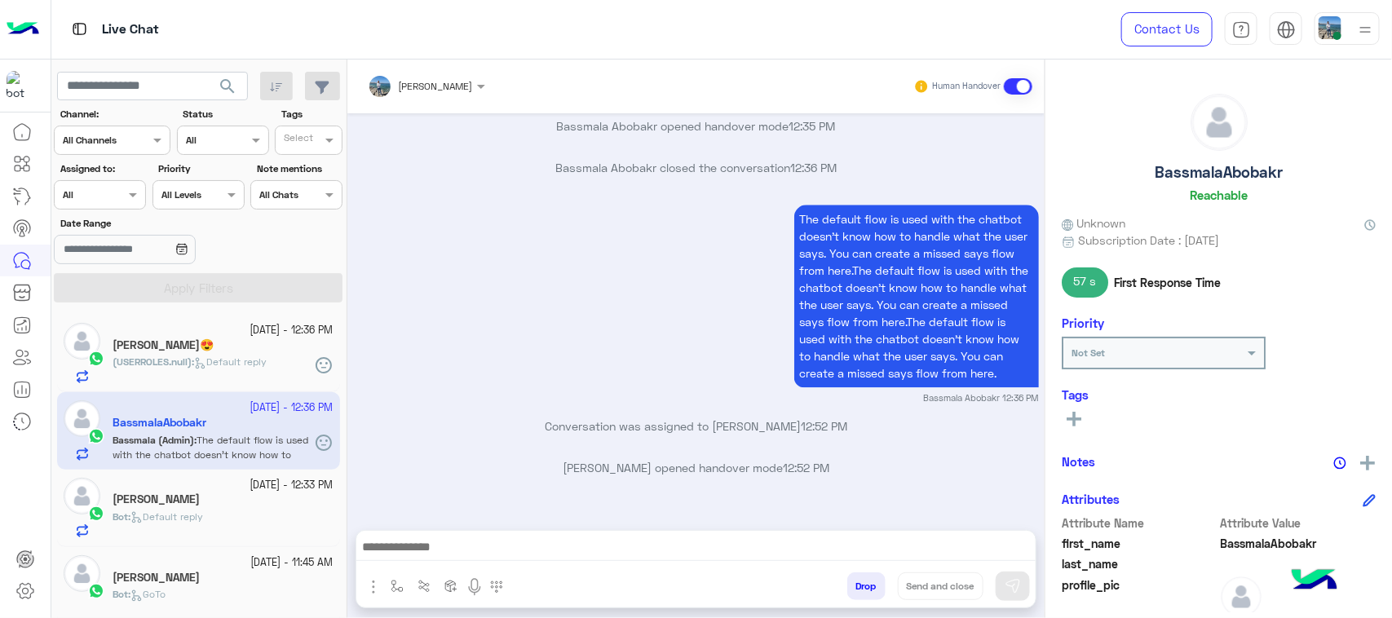
click at [196, 519] on span "Default reply" at bounding box center [166, 517] width 73 height 12
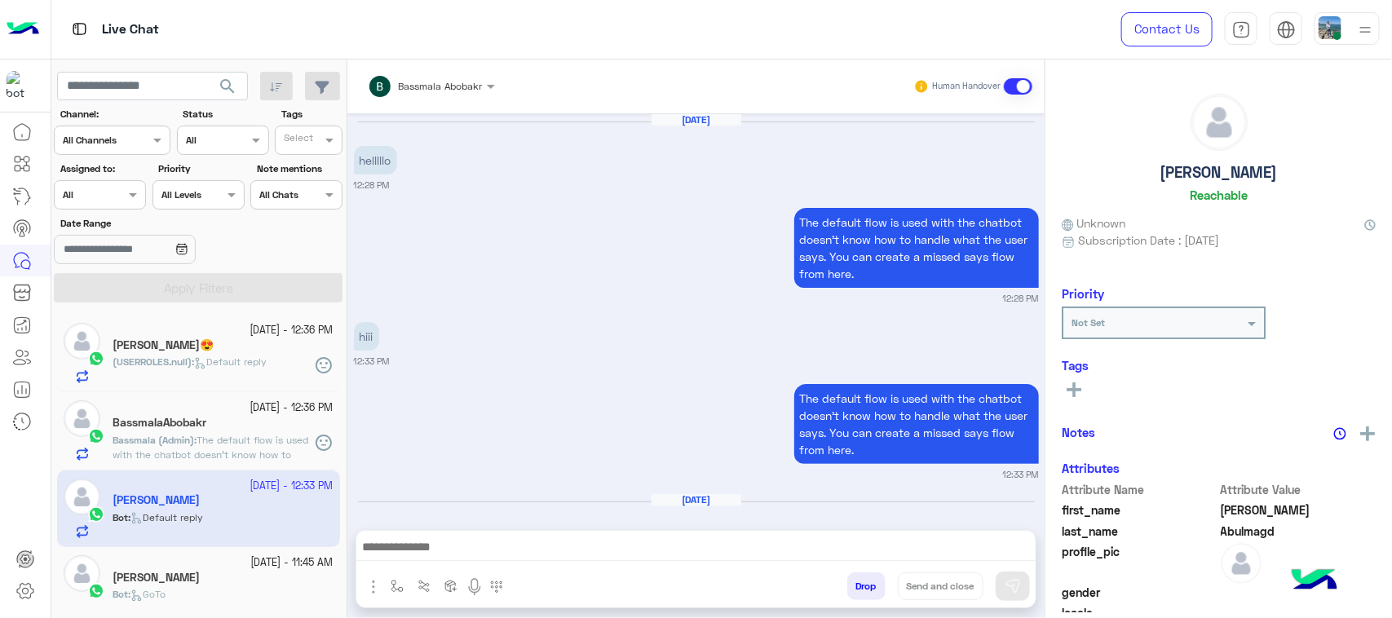
scroll to position [1706, 0]
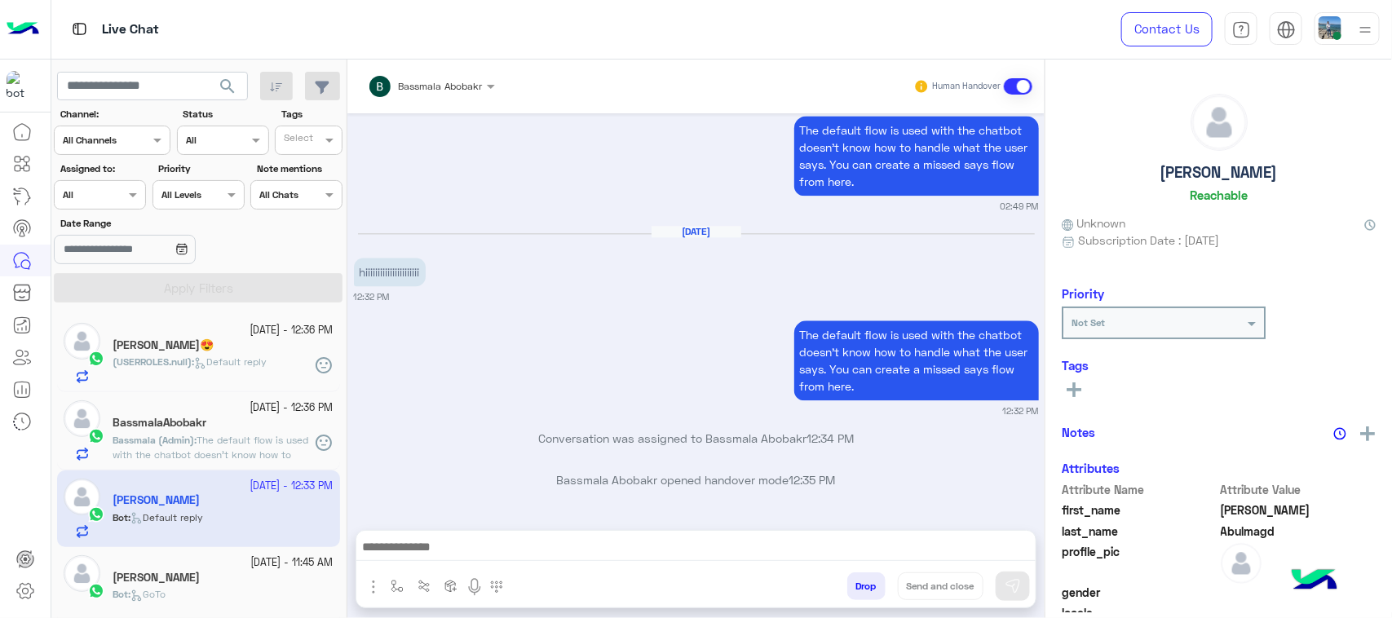
click at [433, 88] on input "text" at bounding box center [410, 84] width 85 height 15
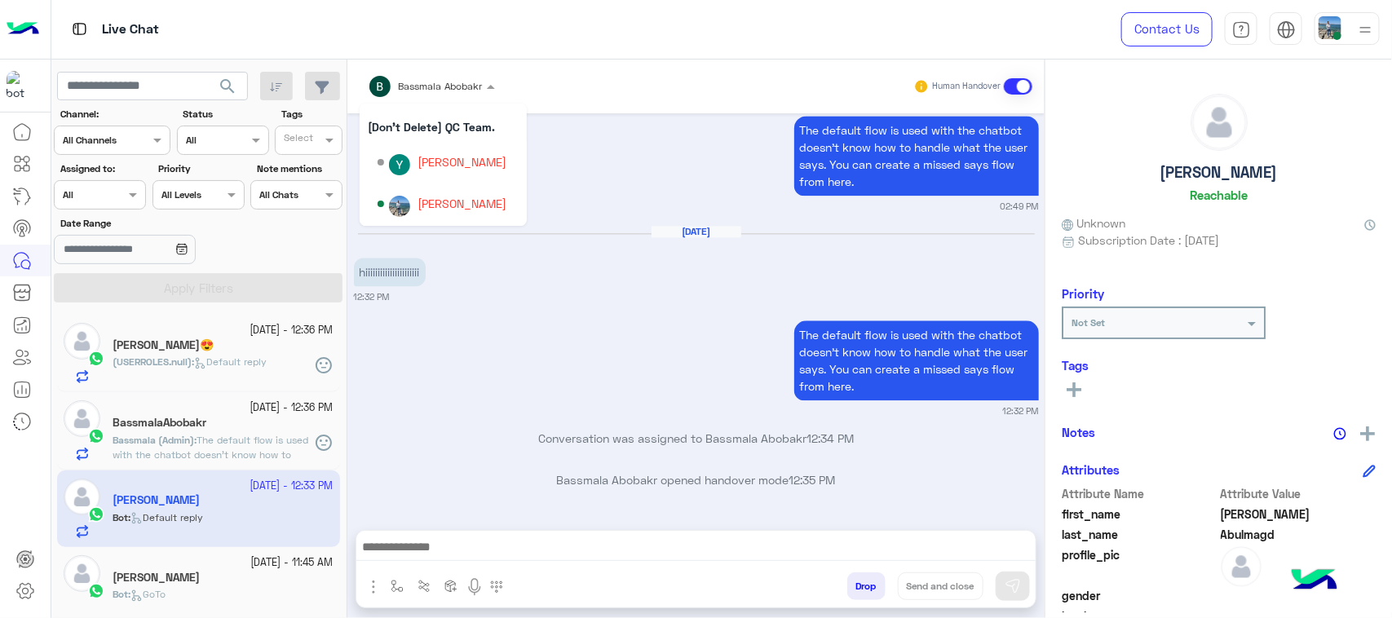
scroll to position [408, 0]
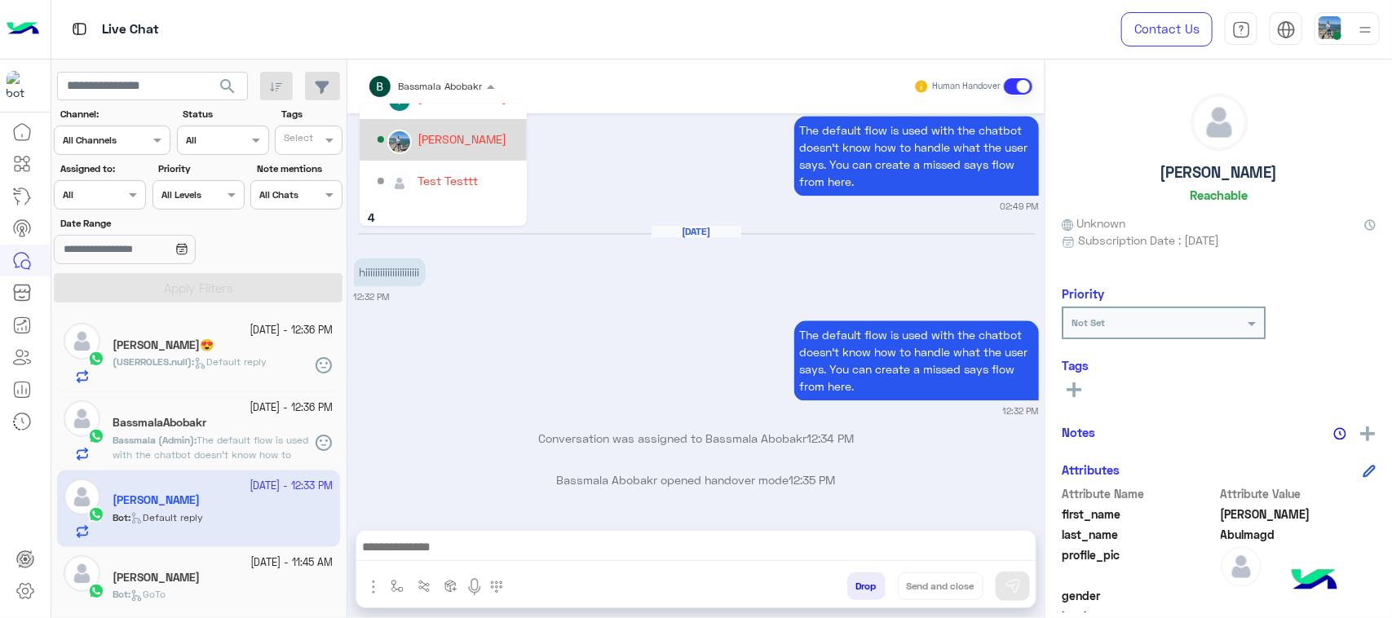
click at [453, 145] on div "Youssef Abulmagd" at bounding box center [462, 138] width 89 height 17
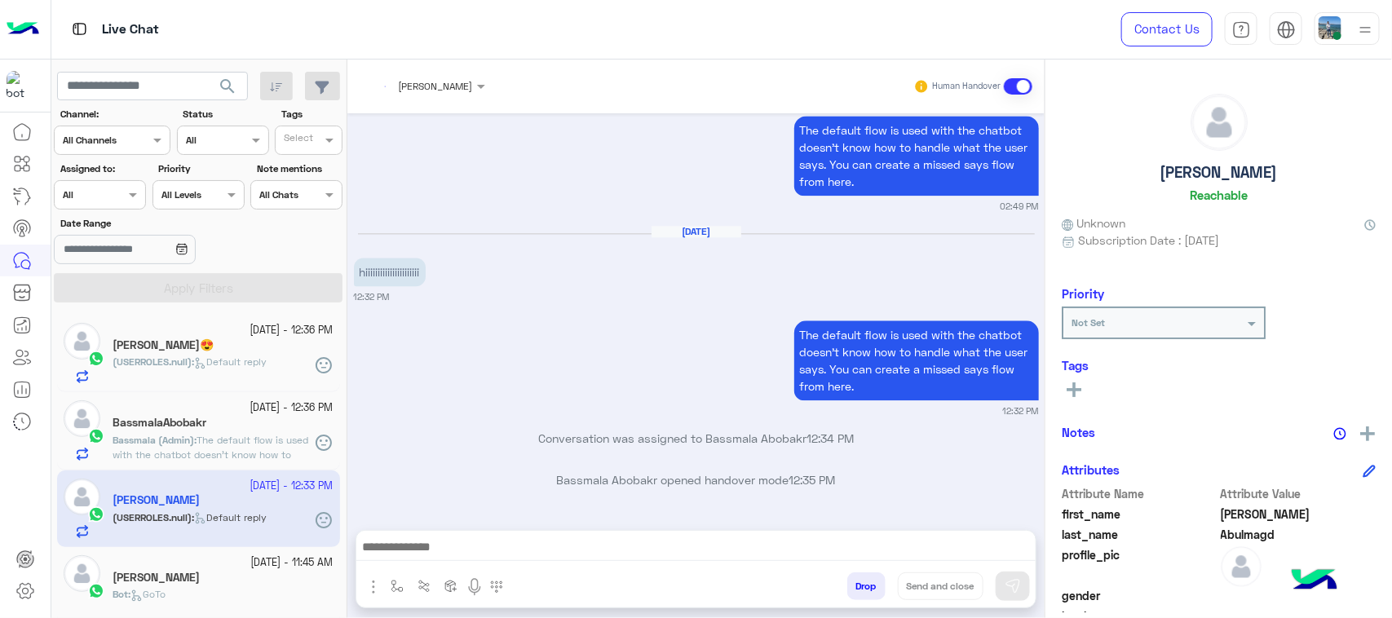
scroll to position [1760, 0]
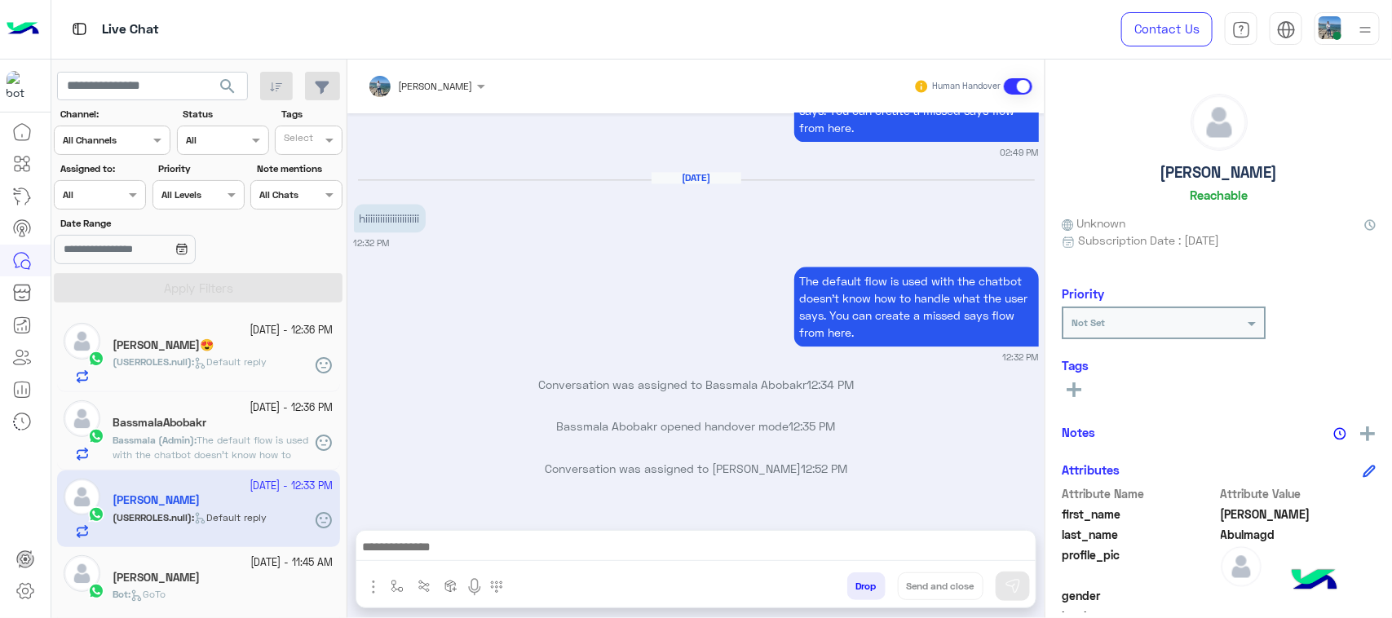
click at [178, 576] on h5 "Yomna Hamdy" at bounding box center [156, 578] width 87 height 14
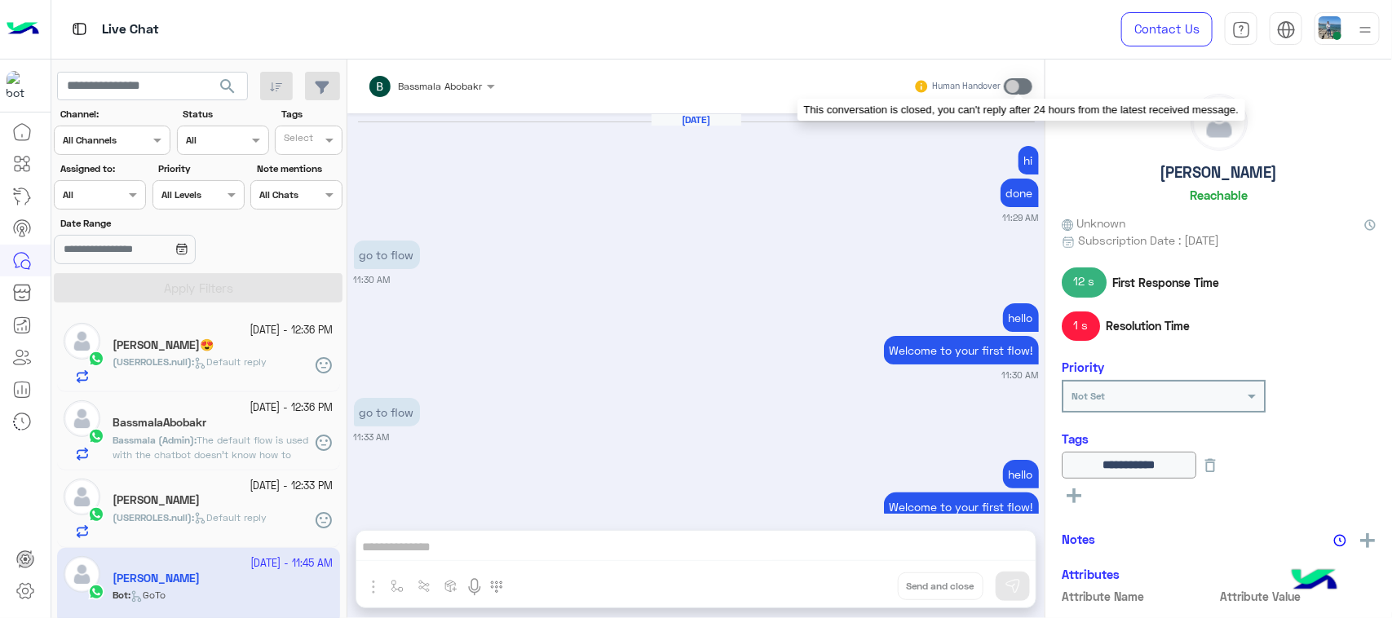
scroll to position [1564, 0]
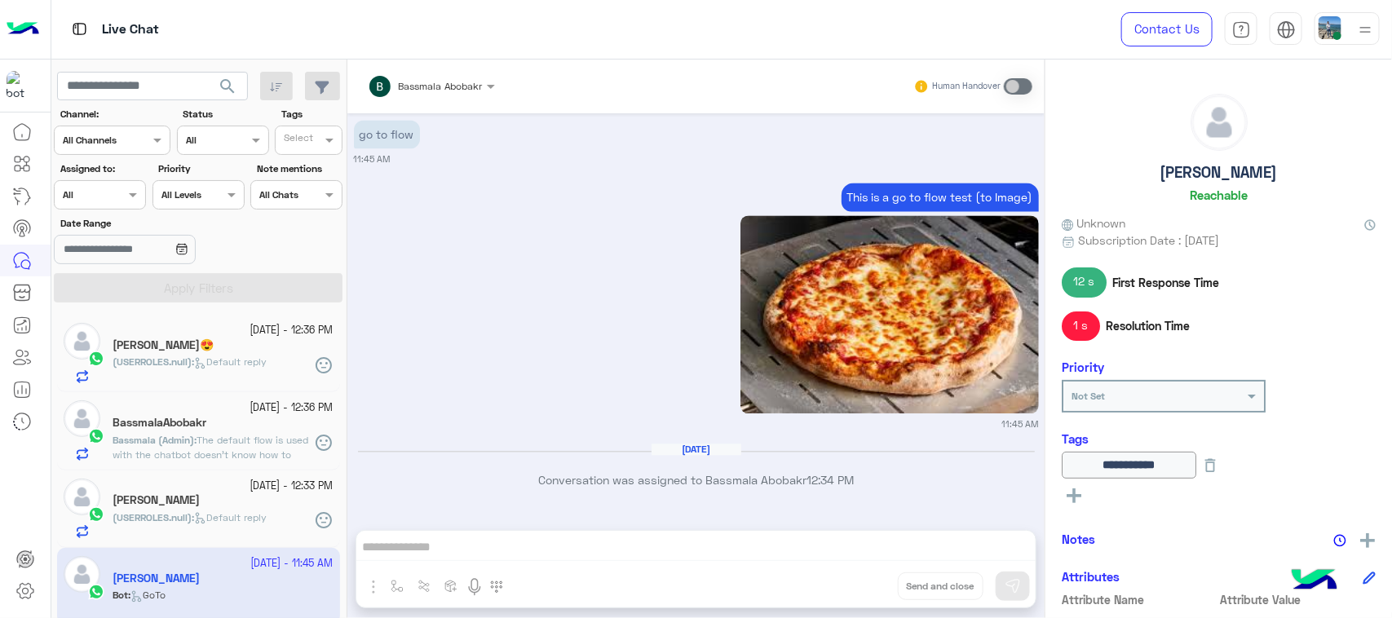
click at [182, 363] on span "(USERROLES.null)" at bounding box center [152, 362] width 79 height 12
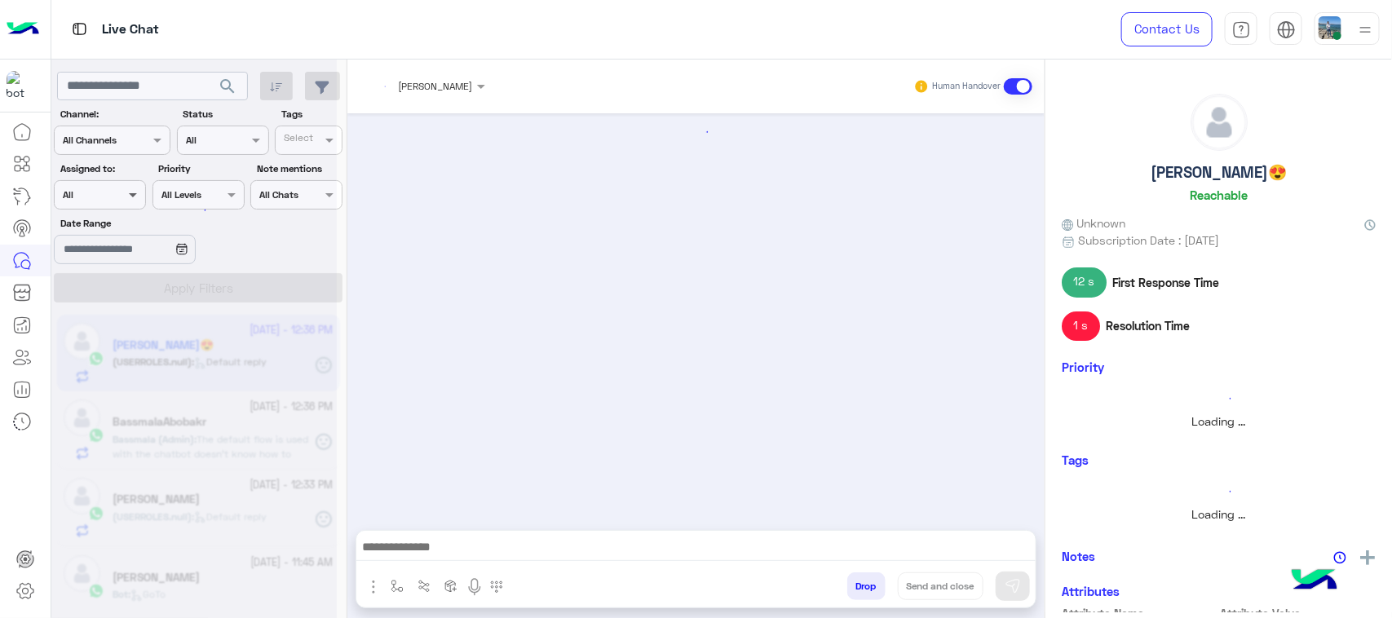
click at [126, 198] on span at bounding box center [135, 194] width 20 height 17
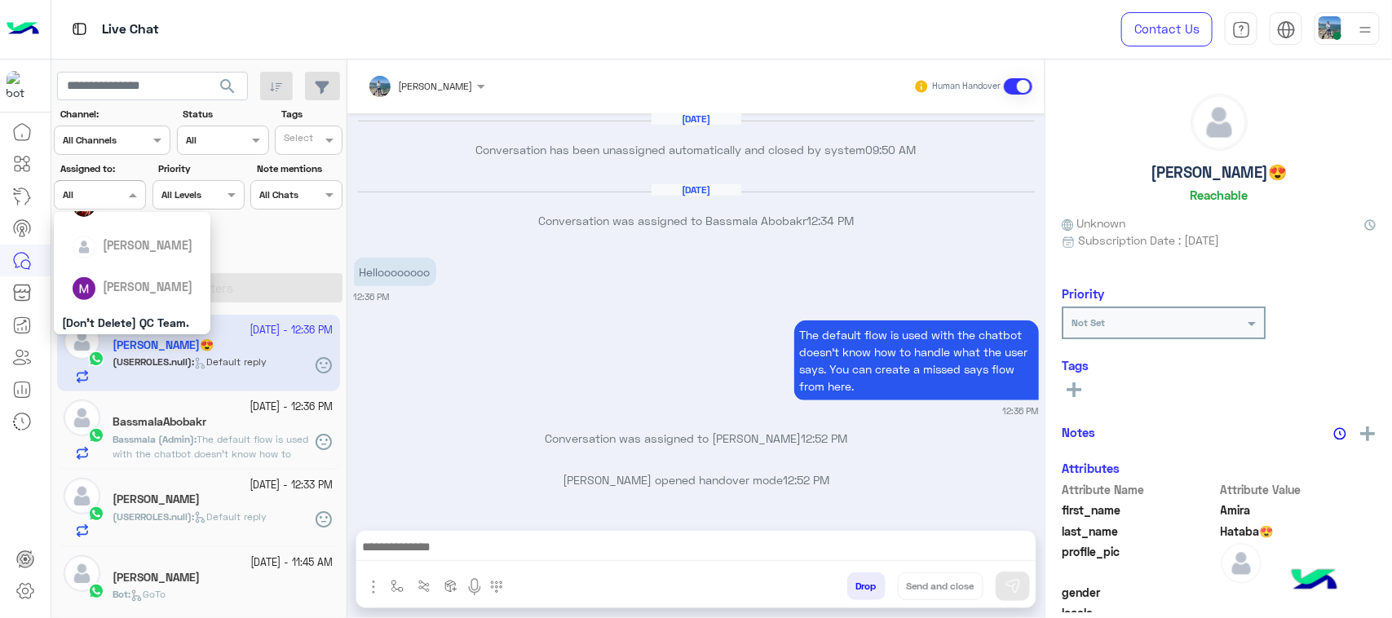
scroll to position [408, 0]
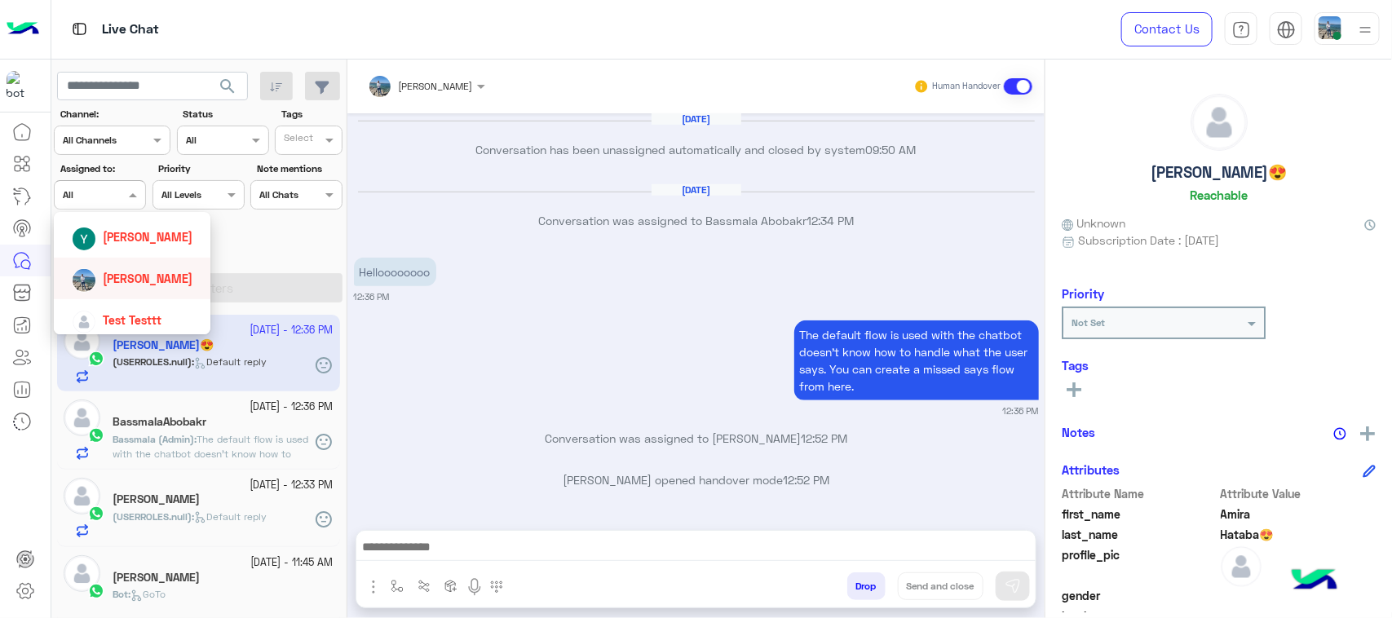
click at [125, 276] on span "Youssef Abulmagd" at bounding box center [148, 279] width 90 height 14
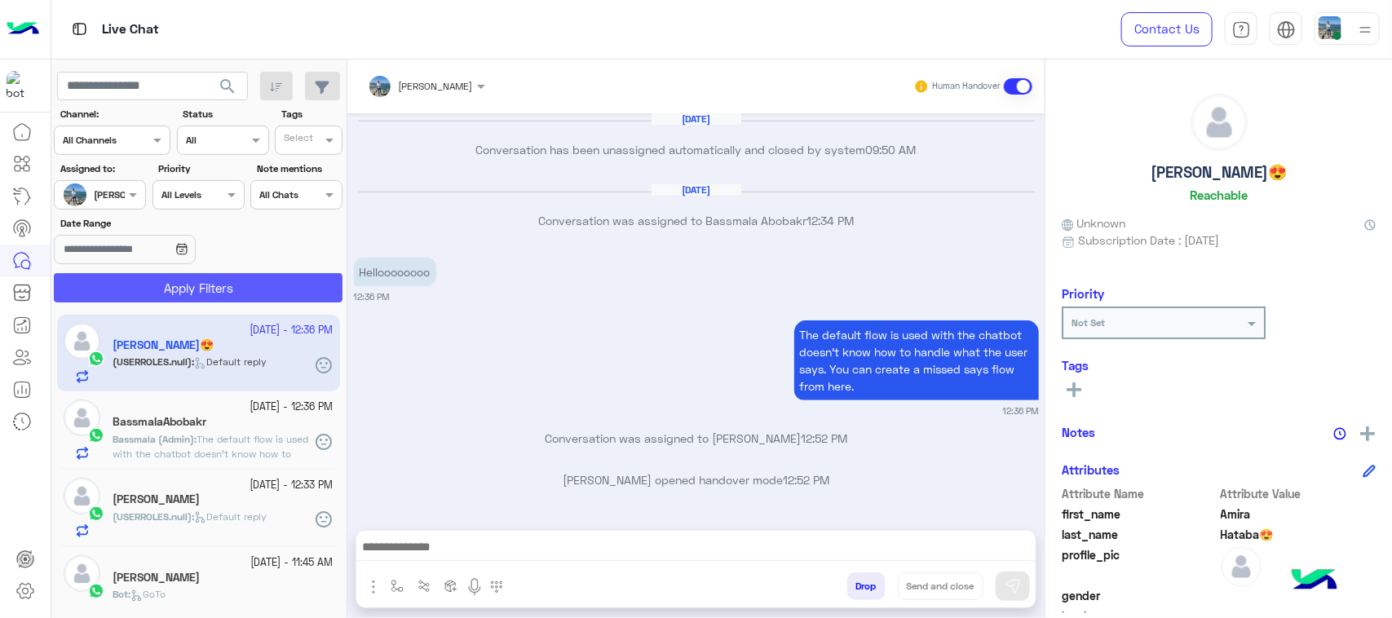
click at [188, 285] on button "Apply Filters" at bounding box center [198, 287] width 289 height 29
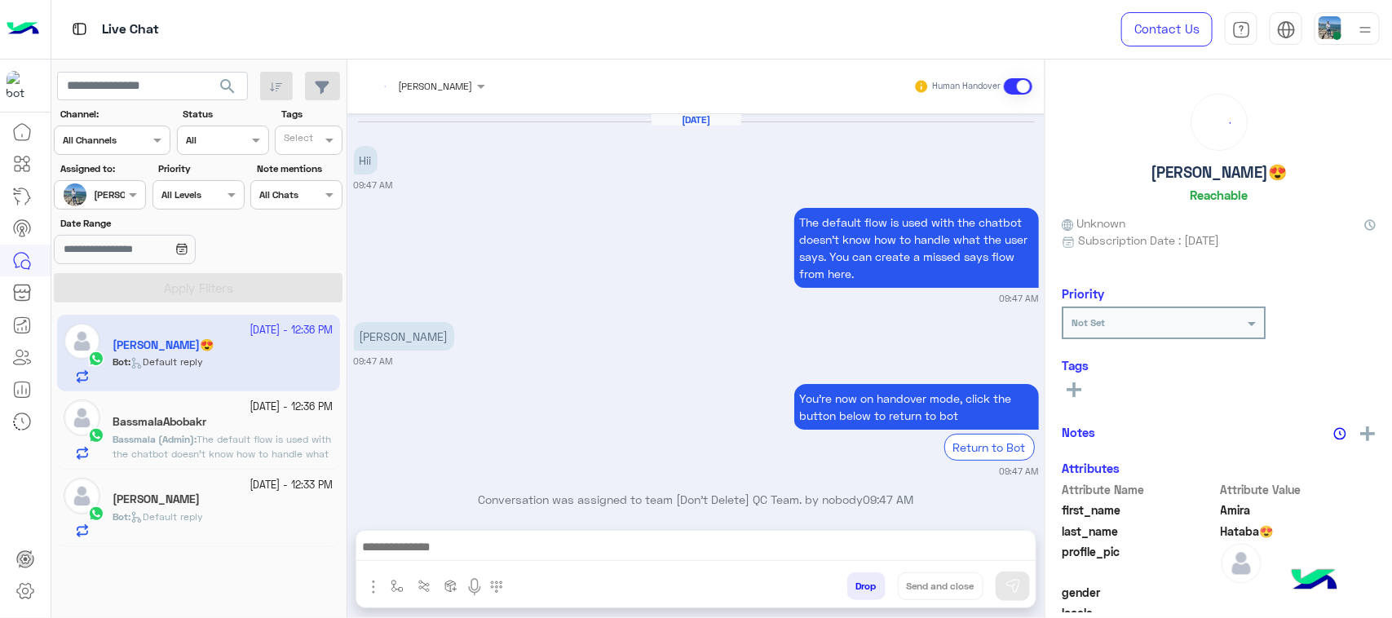
scroll to position [524, 0]
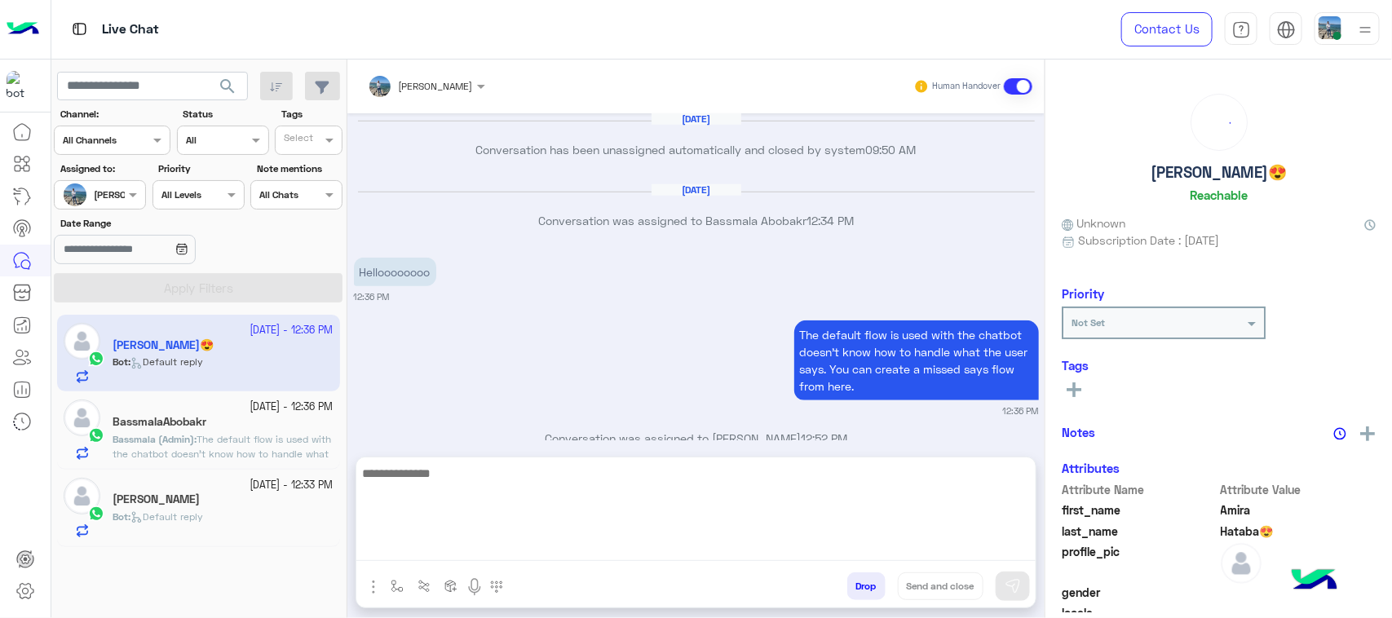
click at [682, 555] on textarea at bounding box center [695, 512] width 679 height 98
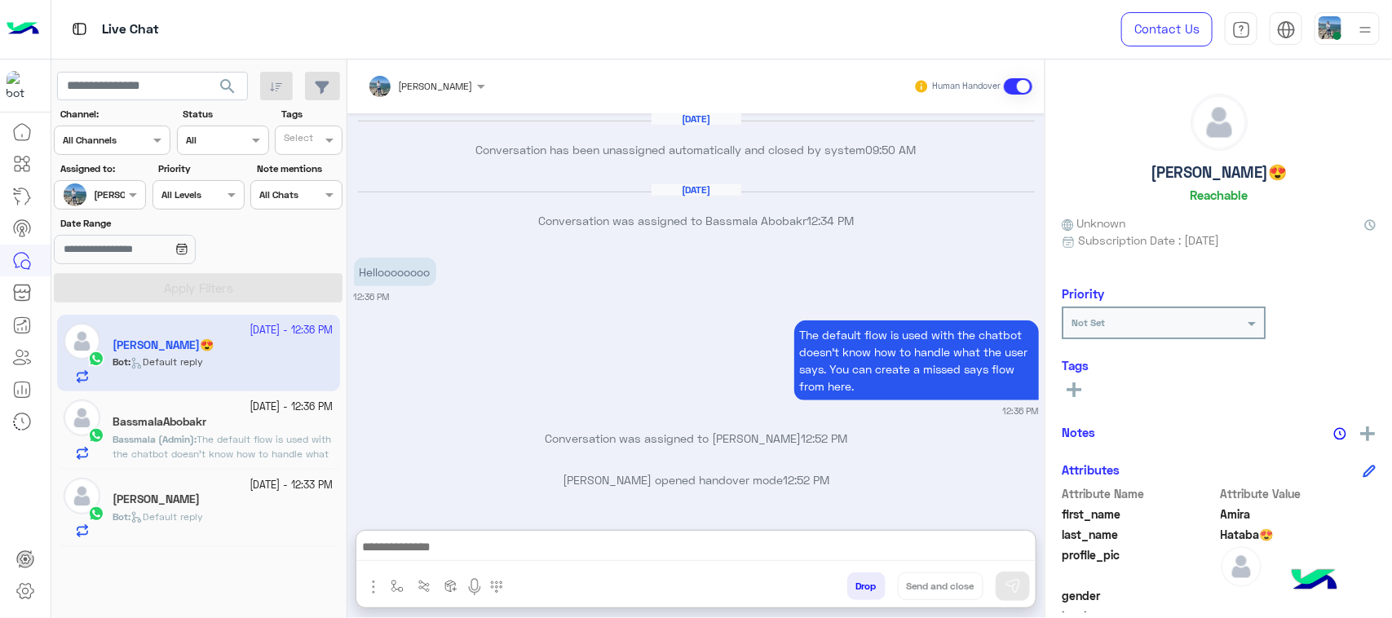
click at [188, 397] on div "28 September - 12:36 PM BassmalaAbobakr Bassmala (Admin) : The default flow is …" at bounding box center [198, 429] width 283 height 77
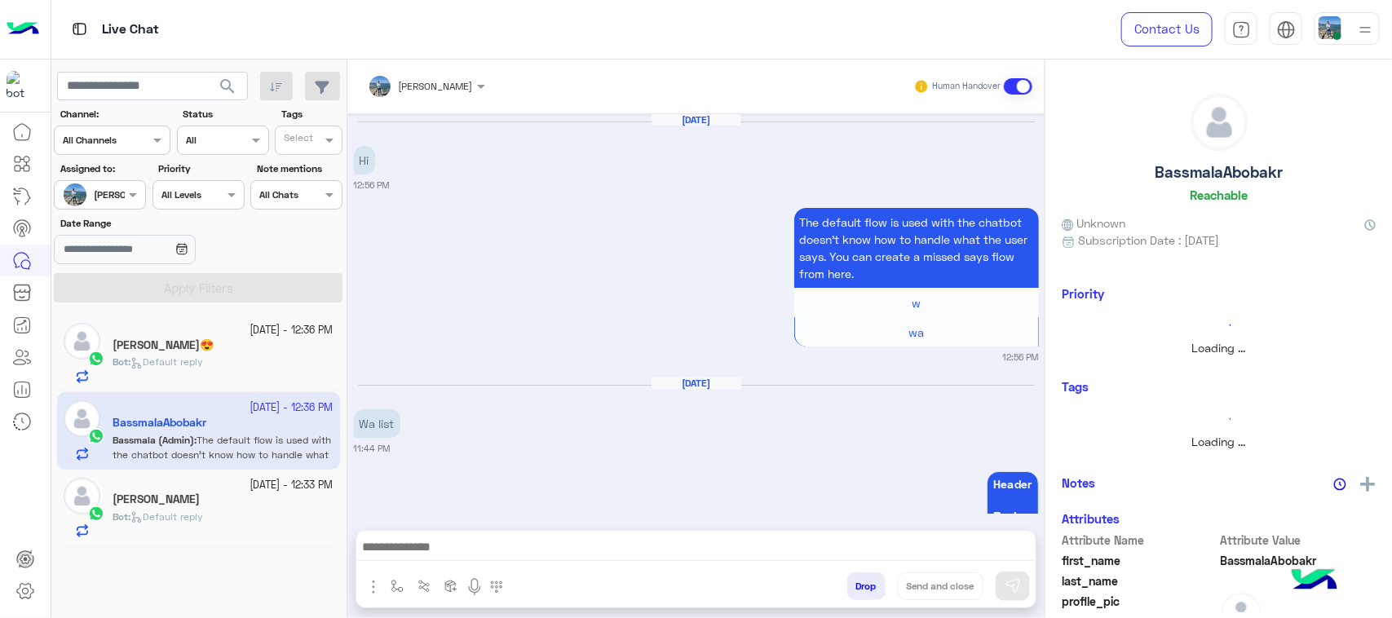
scroll to position [1568, 0]
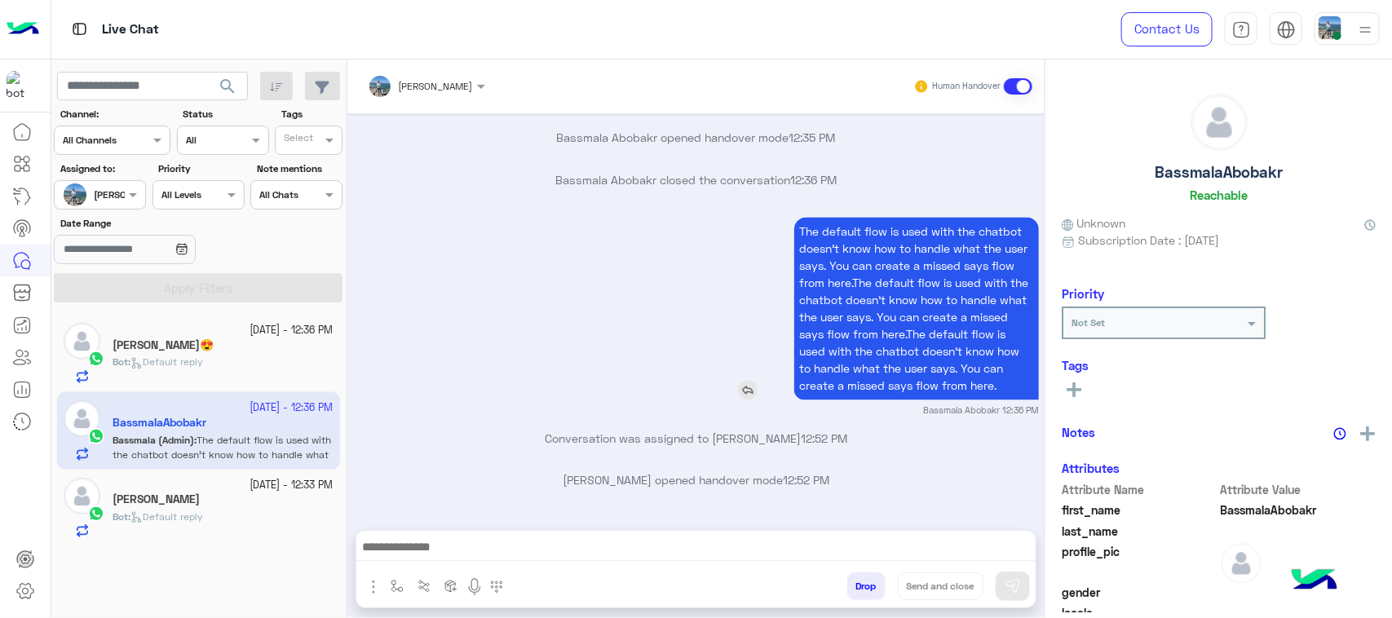
click at [821, 292] on p "The default flow is used with the chatbot doesn’t know how to handle what the u…" at bounding box center [916, 308] width 245 height 183
click at [220, 359] on div "Bot : Default reply" at bounding box center [223, 369] width 221 height 29
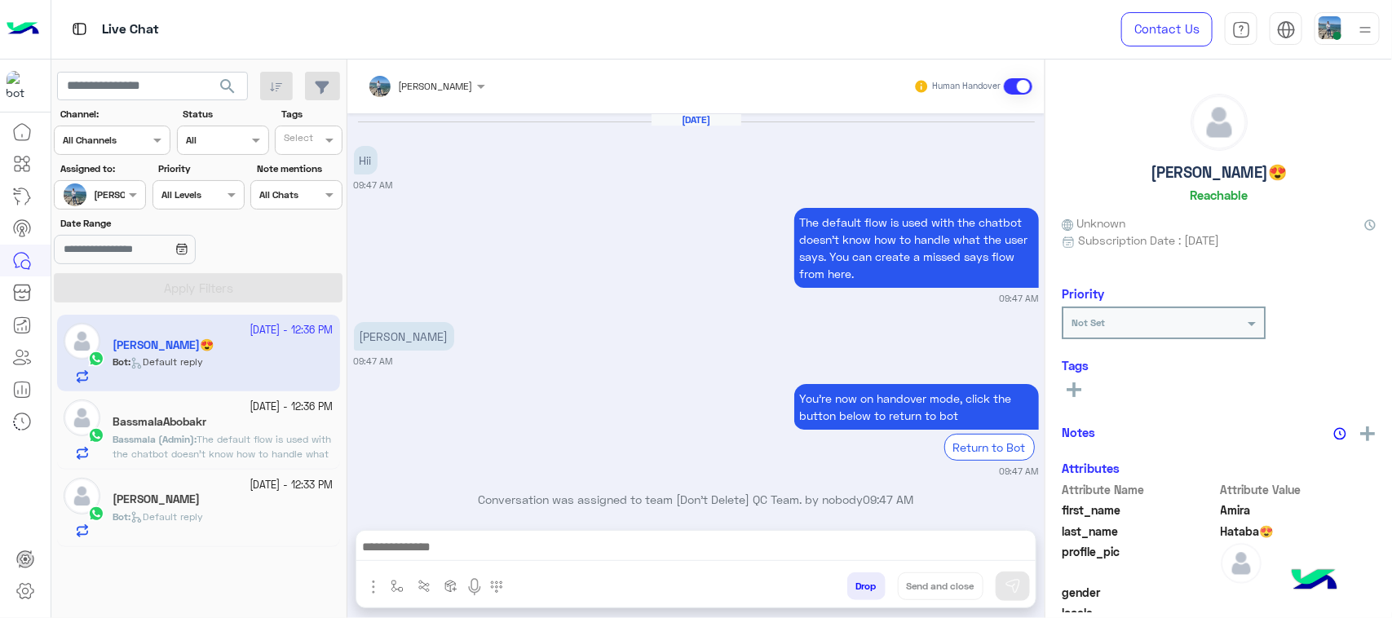
scroll to position [524, 0]
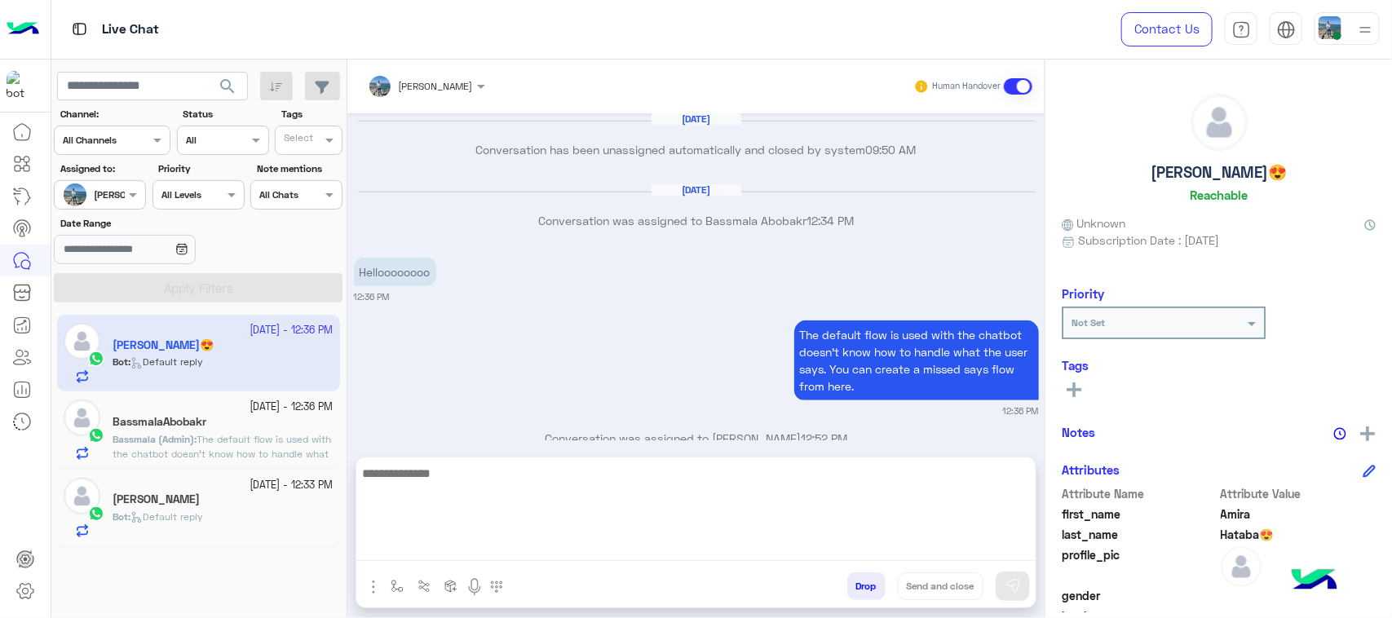
click at [450, 543] on textarea at bounding box center [695, 512] width 679 height 98
paste textarea "**********"
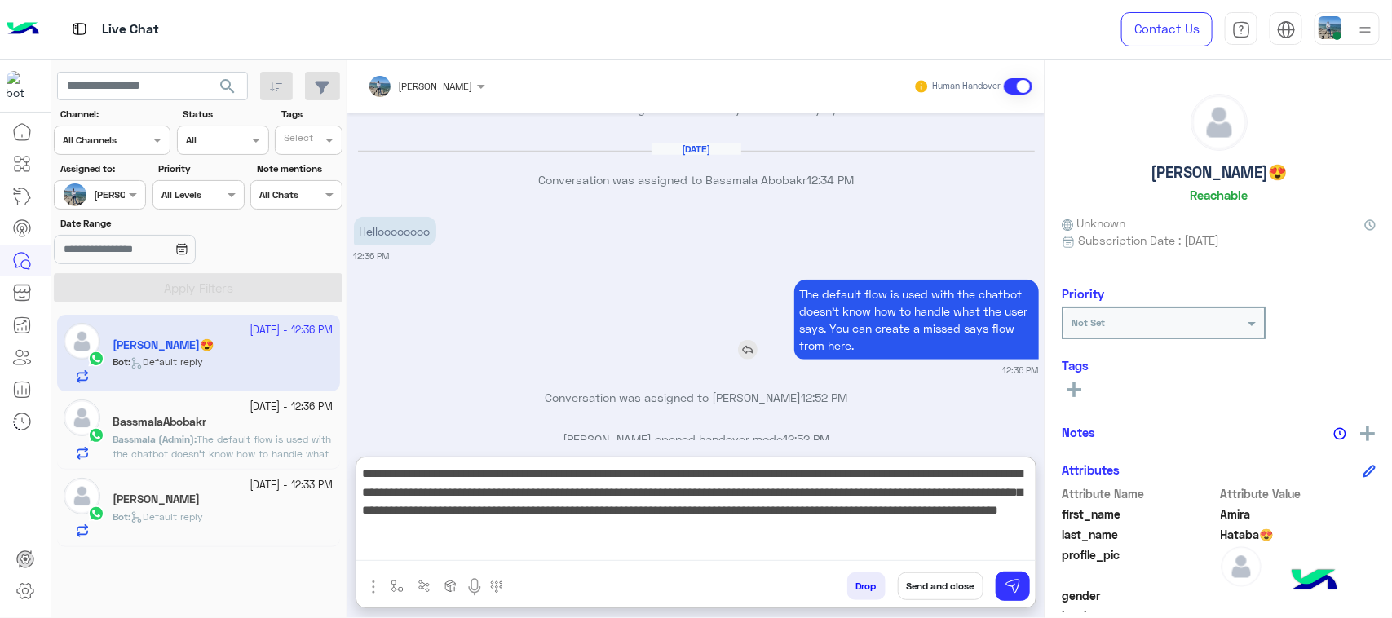
scroll to position [598, 0]
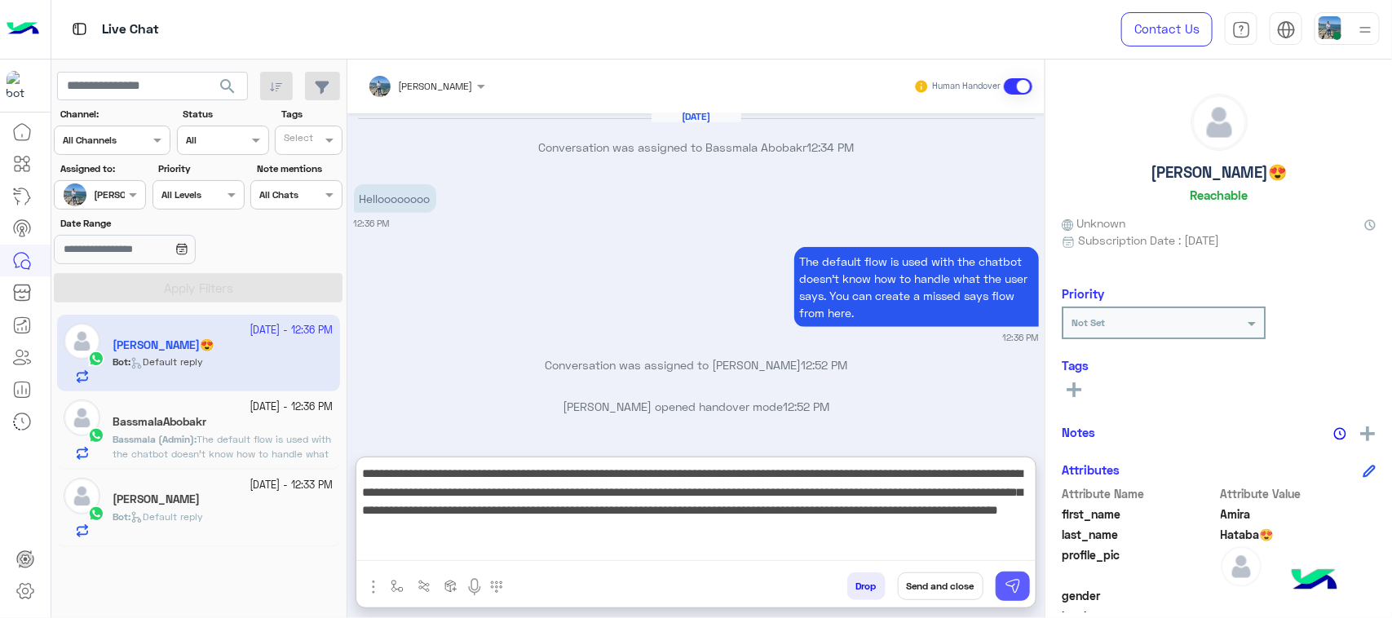
type textarea "**********"
click at [1009, 585] on img at bounding box center [1013, 586] width 16 height 16
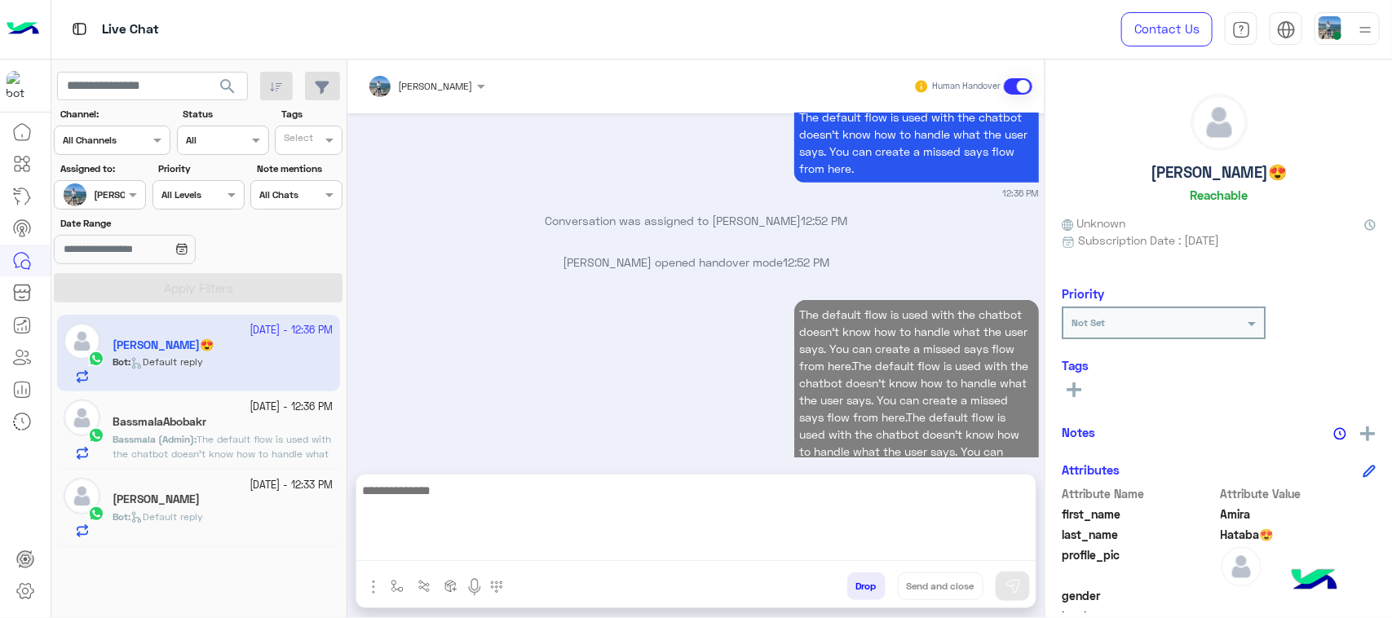
scroll to position [742, 0]
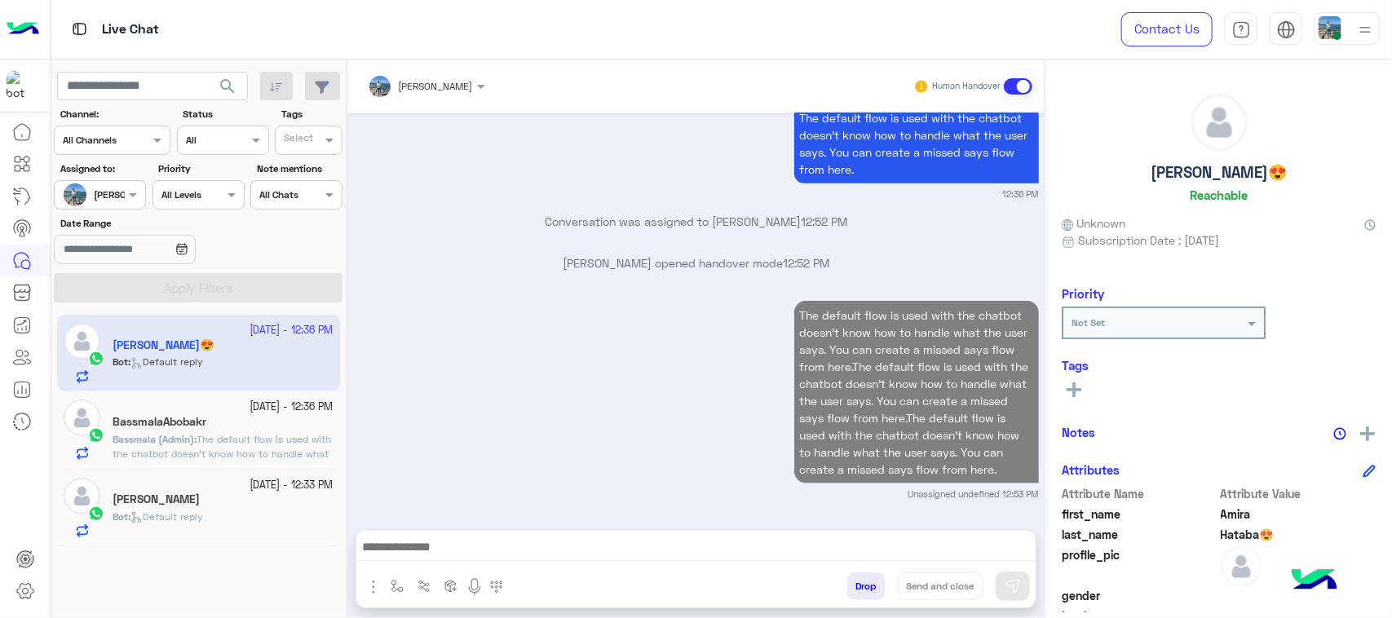
click at [181, 491] on div "28 September - 12:33 PM" at bounding box center [223, 485] width 221 height 15
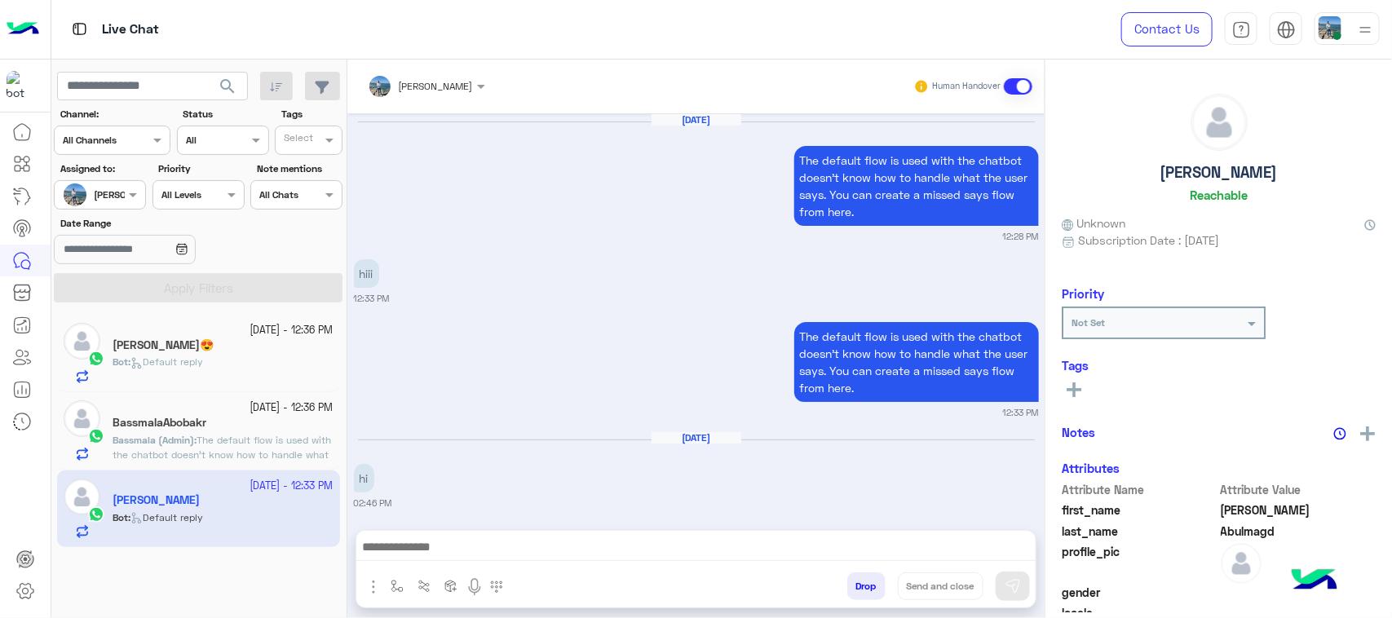
scroll to position [1686, 0]
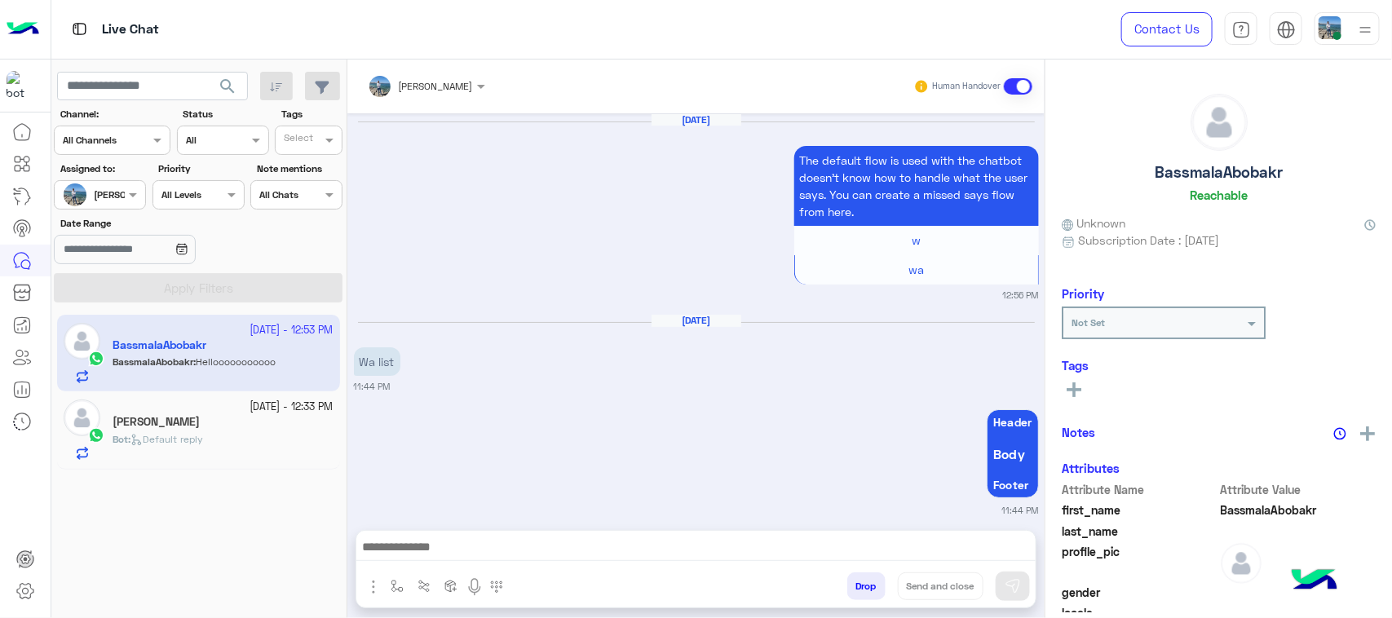
scroll to position [1568, 0]
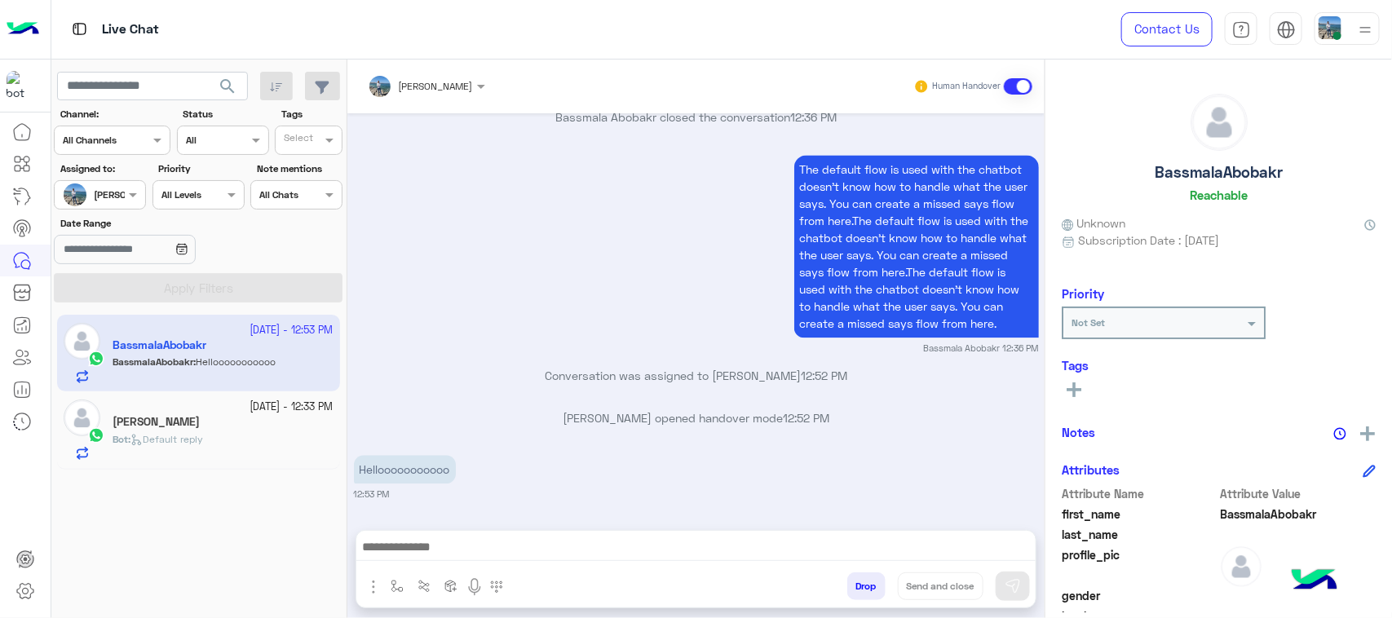
click at [229, 82] on span "search" at bounding box center [228, 87] width 20 height 20
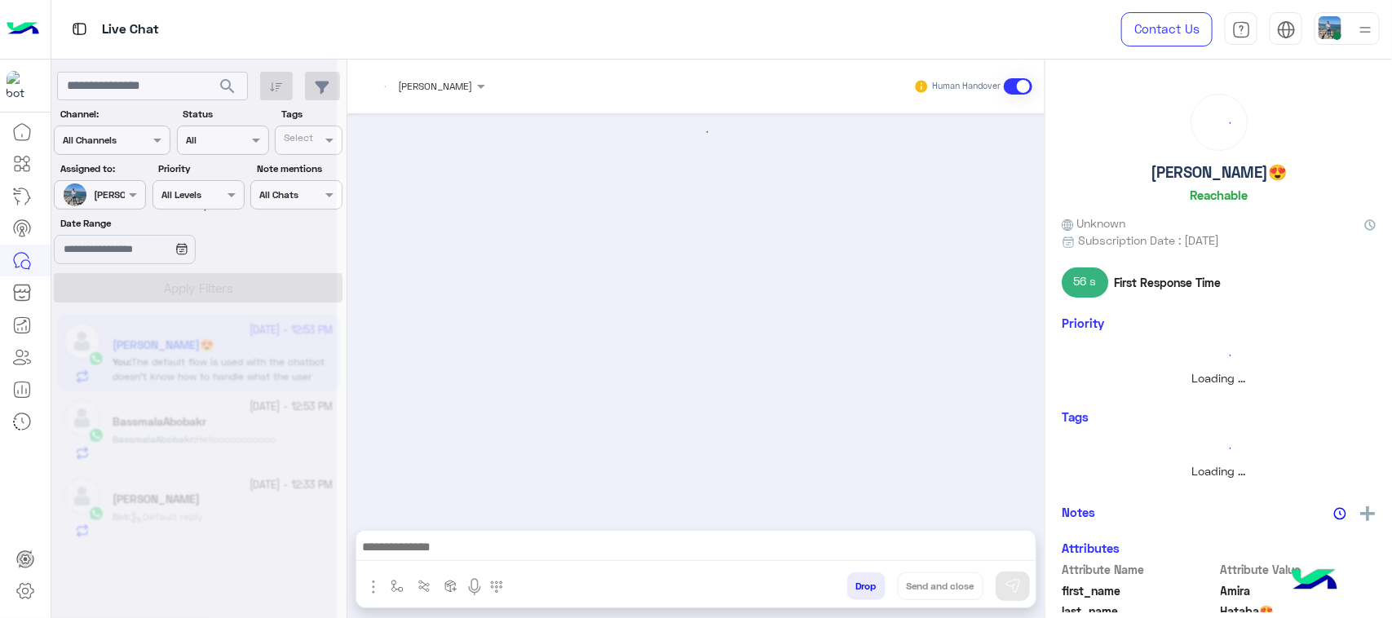
scroll to position [784, 0]
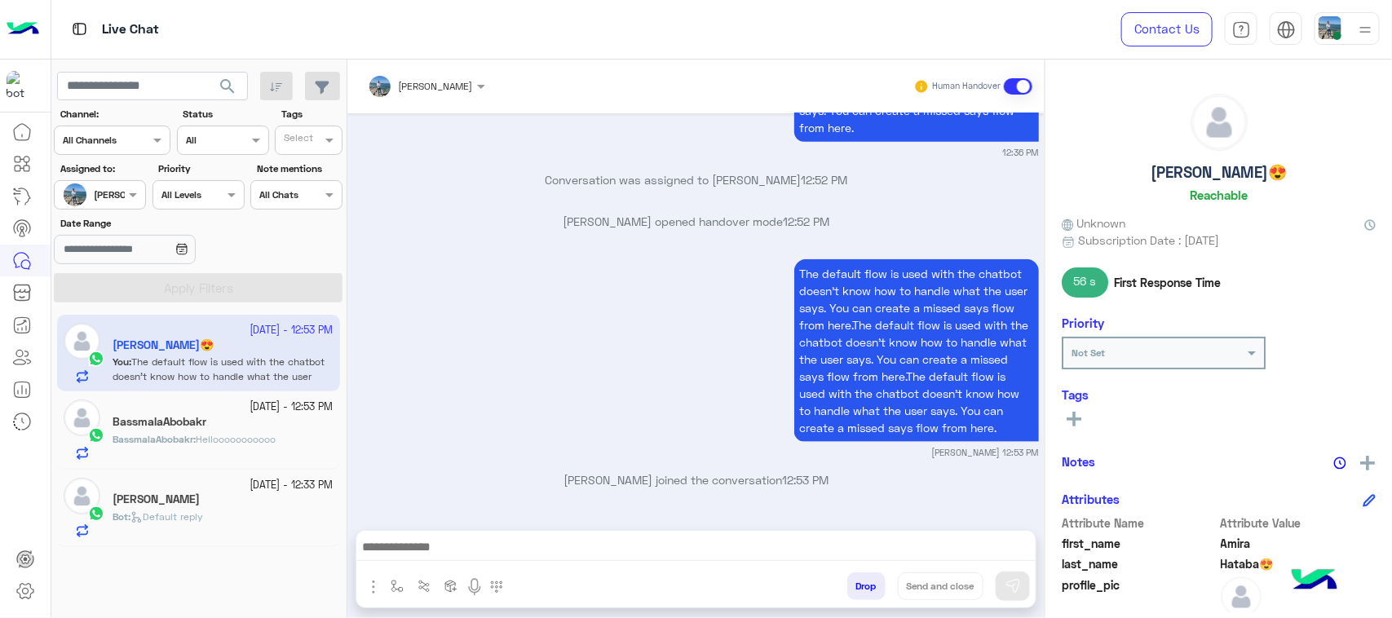
click at [488, 377] on div "The default flow is used with the chatbot doesn’t know how to handle what the u…" at bounding box center [696, 357] width 685 height 204
click at [728, 479] on p "Youssef Abulmagd joined the conversation 12:53 PM" at bounding box center [696, 479] width 685 height 17
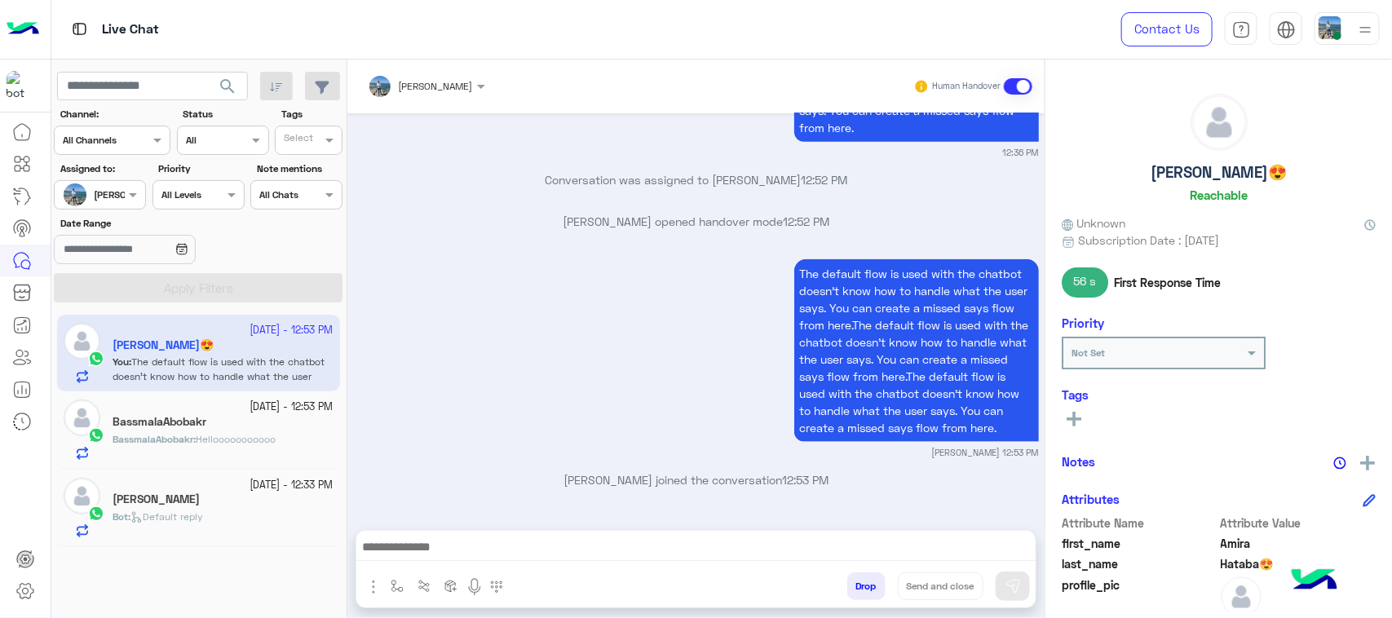
click at [728, 479] on p "Youssef Abulmagd joined the conversation 12:53 PM" at bounding box center [696, 479] width 685 height 17
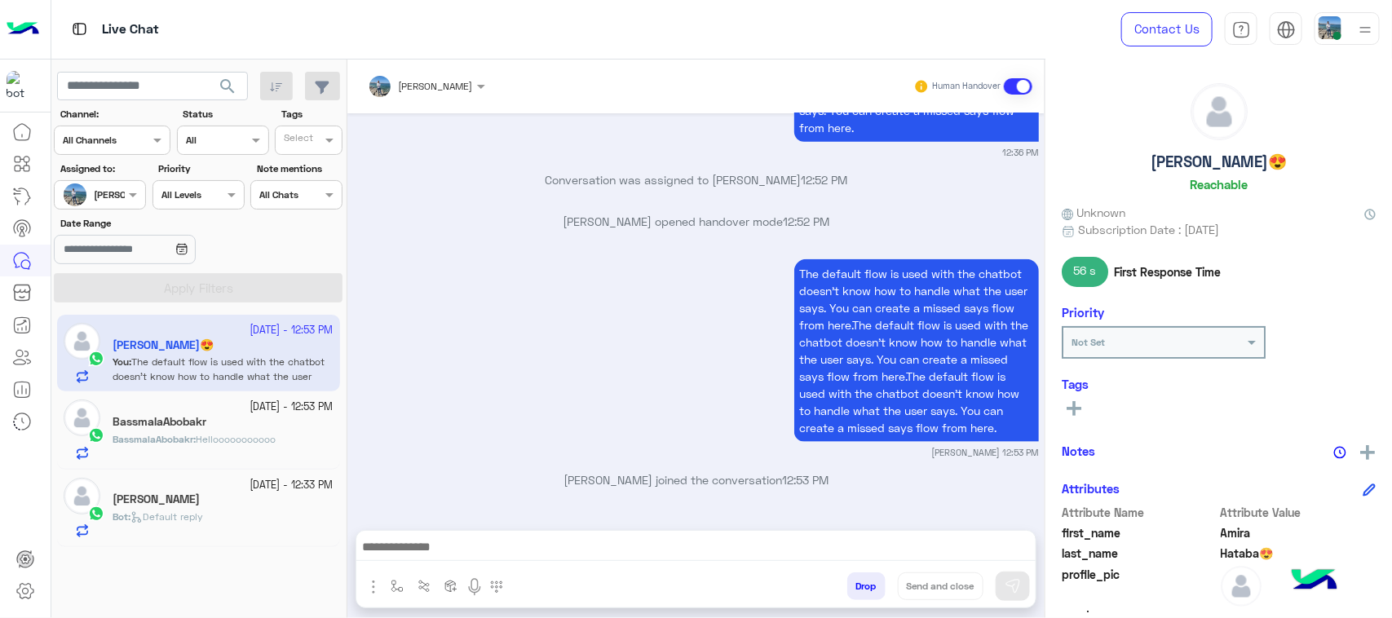
scroll to position [0, 0]
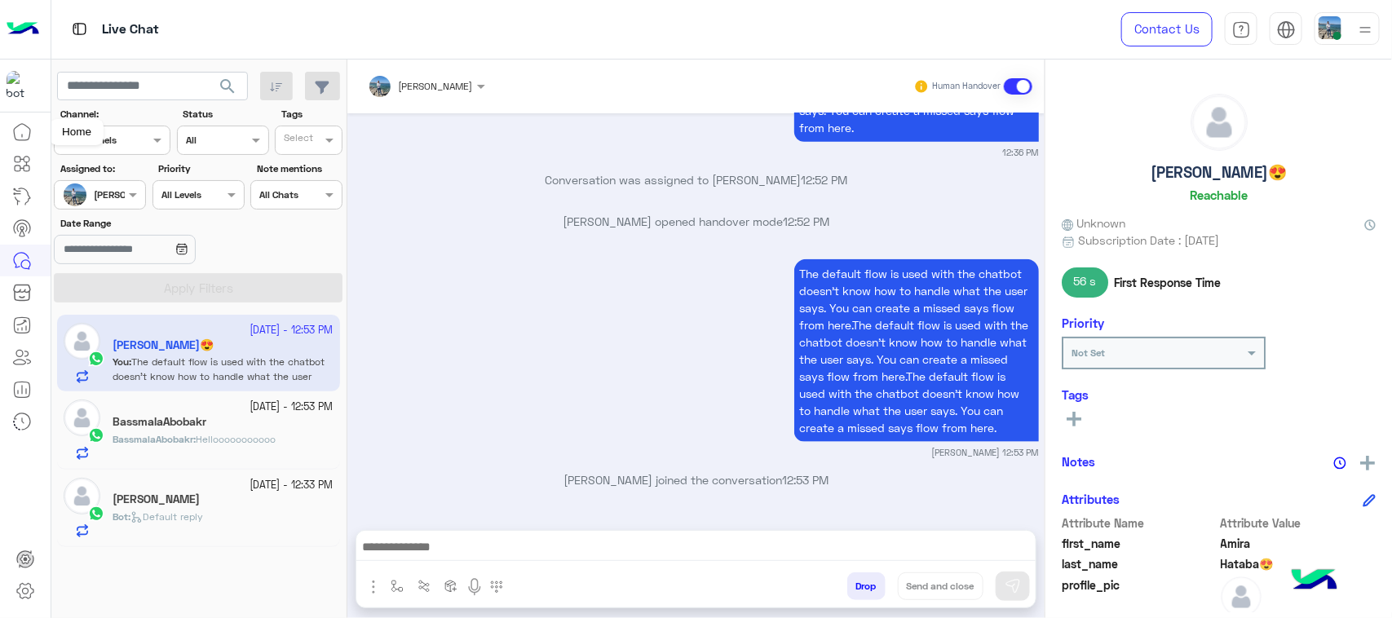
click at [20, 132] on icon at bounding box center [22, 132] width 20 height 20
